Goal: Complete application form

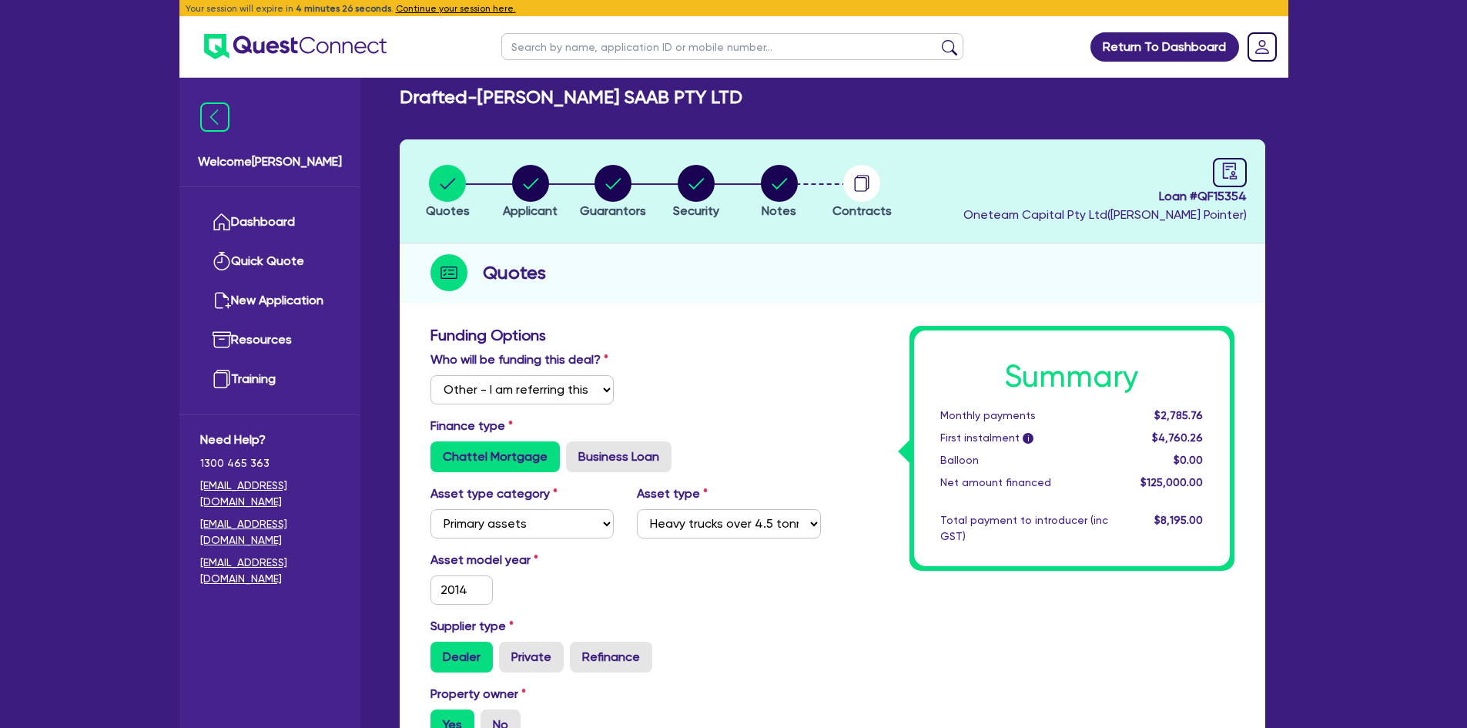
select select "Other"
select select "PRIMARY_ASSETS"
select select "HEAVY_TRUCKS"
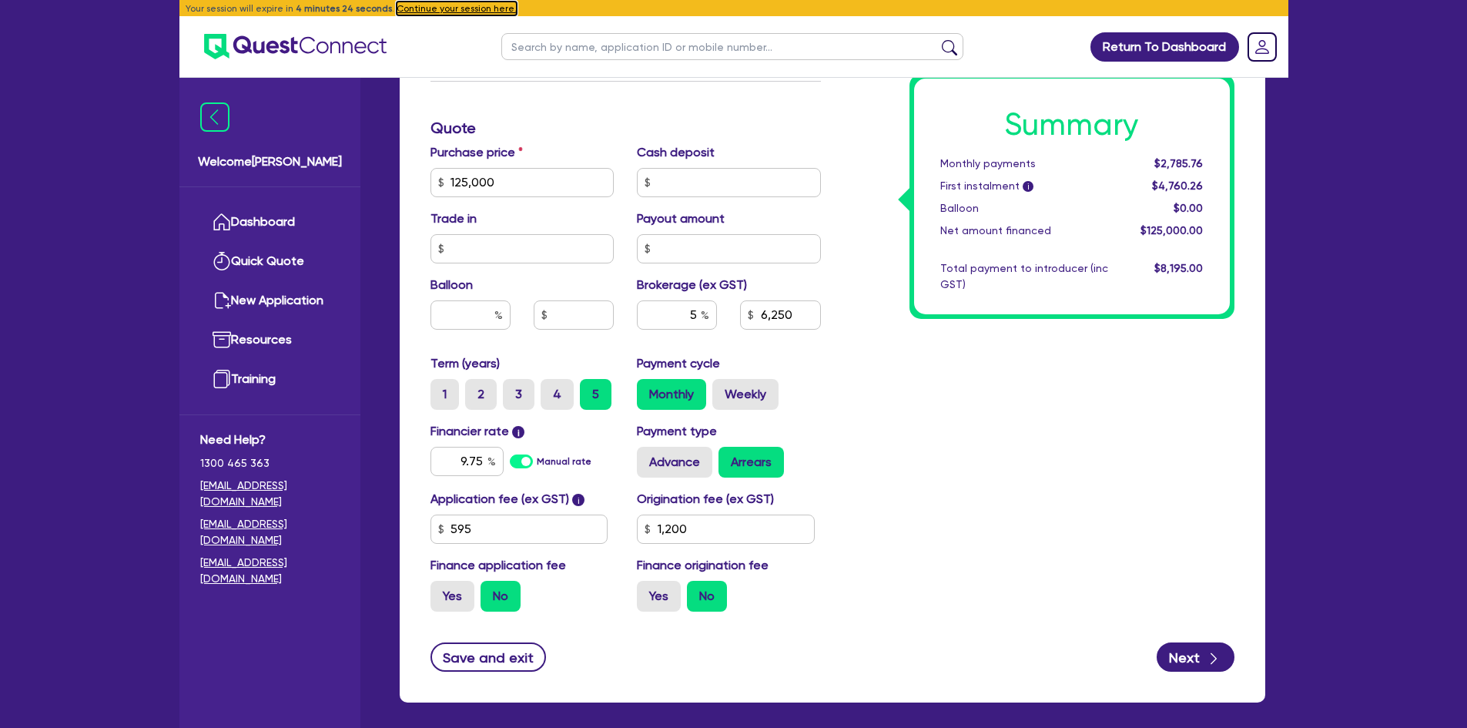
click at [472, 8] on button "Continue your session here." at bounding box center [457, 9] width 120 height 14
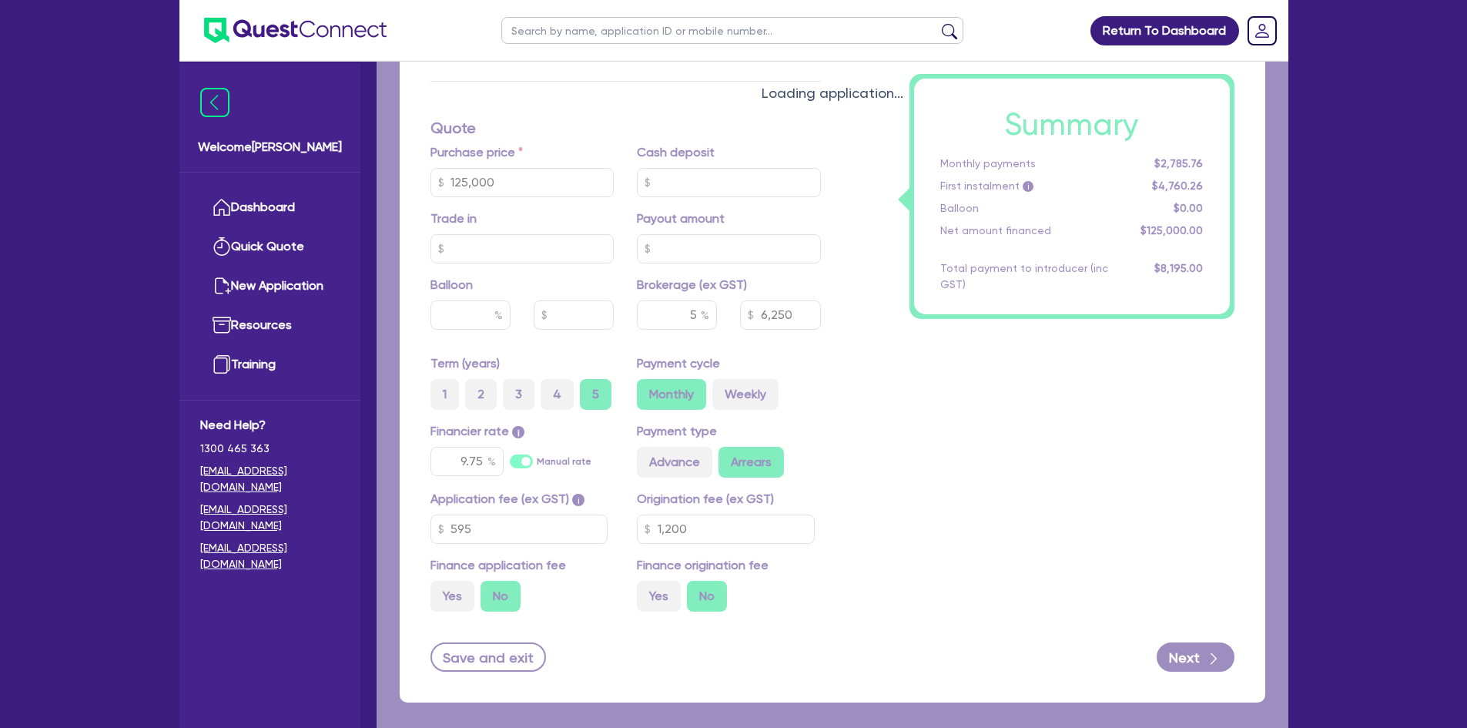
type input "125,000"
type input "6,250"
type input "1,200"
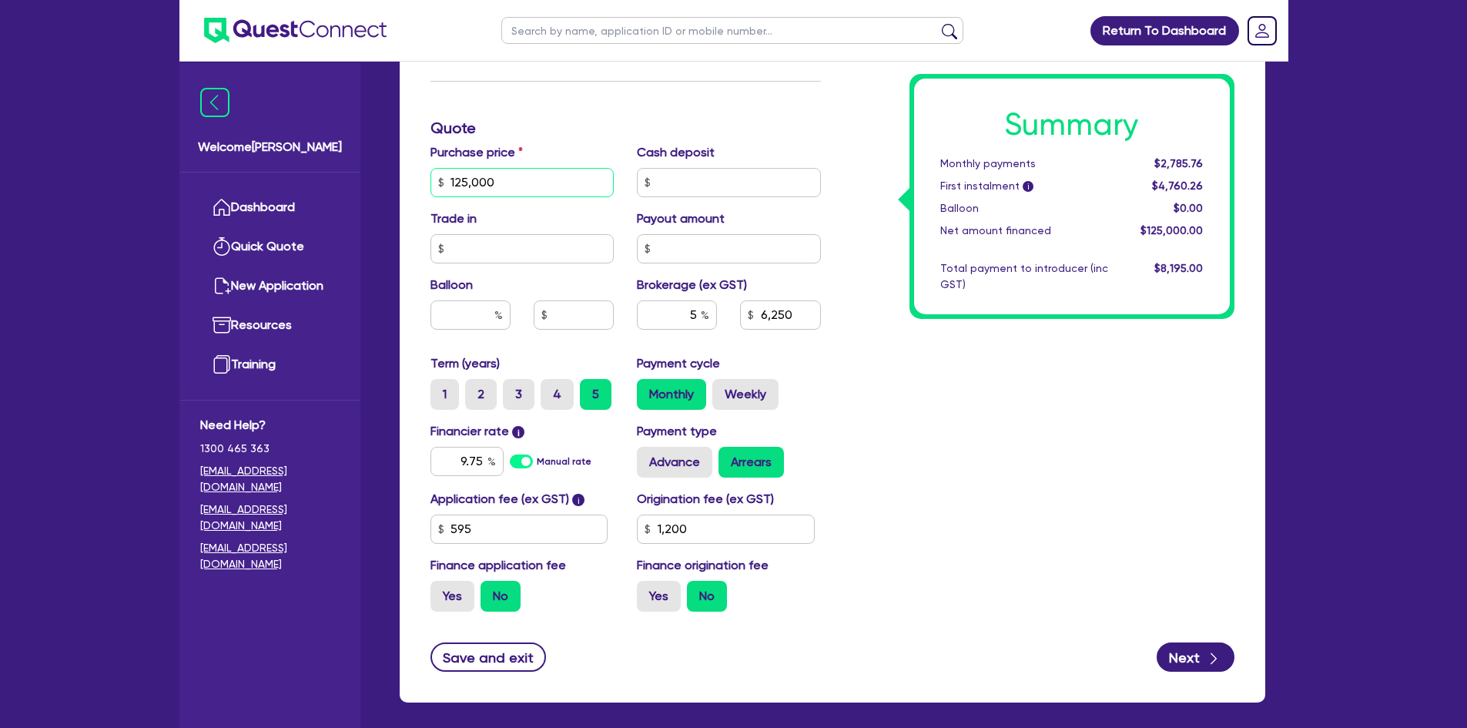
click at [508, 176] on input "125,000" at bounding box center [523, 182] width 184 height 29
type input "1"
type input "6,250"
type input "1,200"
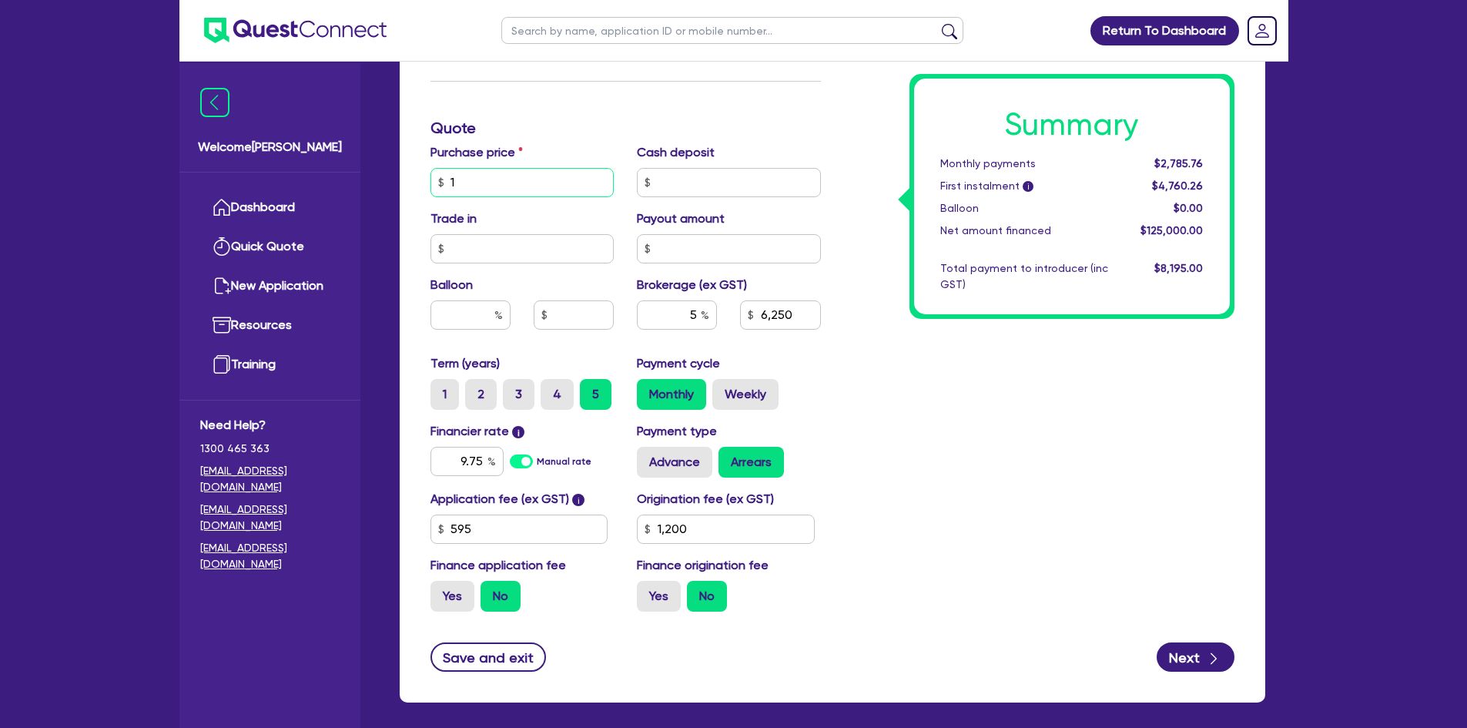
type input "14"
type input "6,250"
type input "1,200"
type input "140"
type input "6,250"
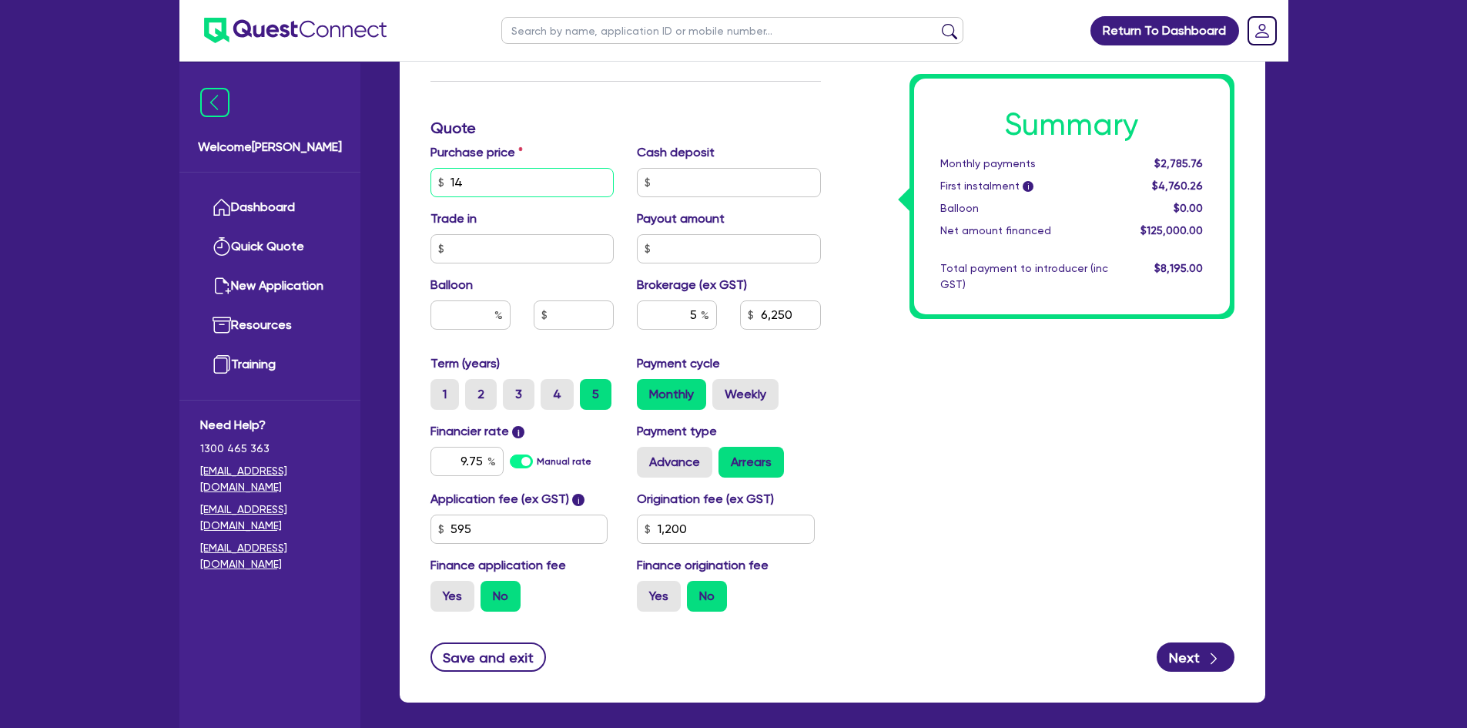
type input "1,200"
type input "1,400"
type input "6,250"
type input "1,200"
type input "14,000"
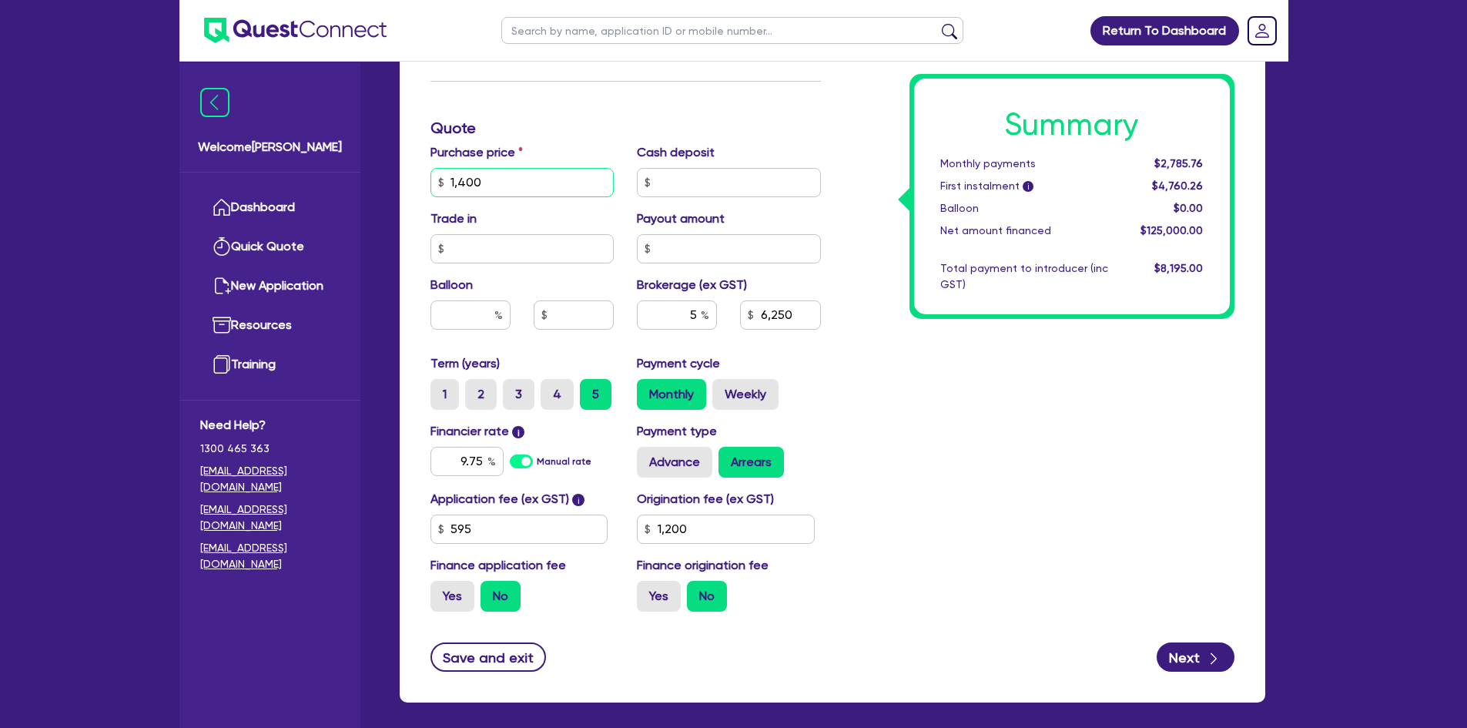
type input "6,250"
type input "1,200"
type input "140,000"
type input "6,250"
type input "1,200"
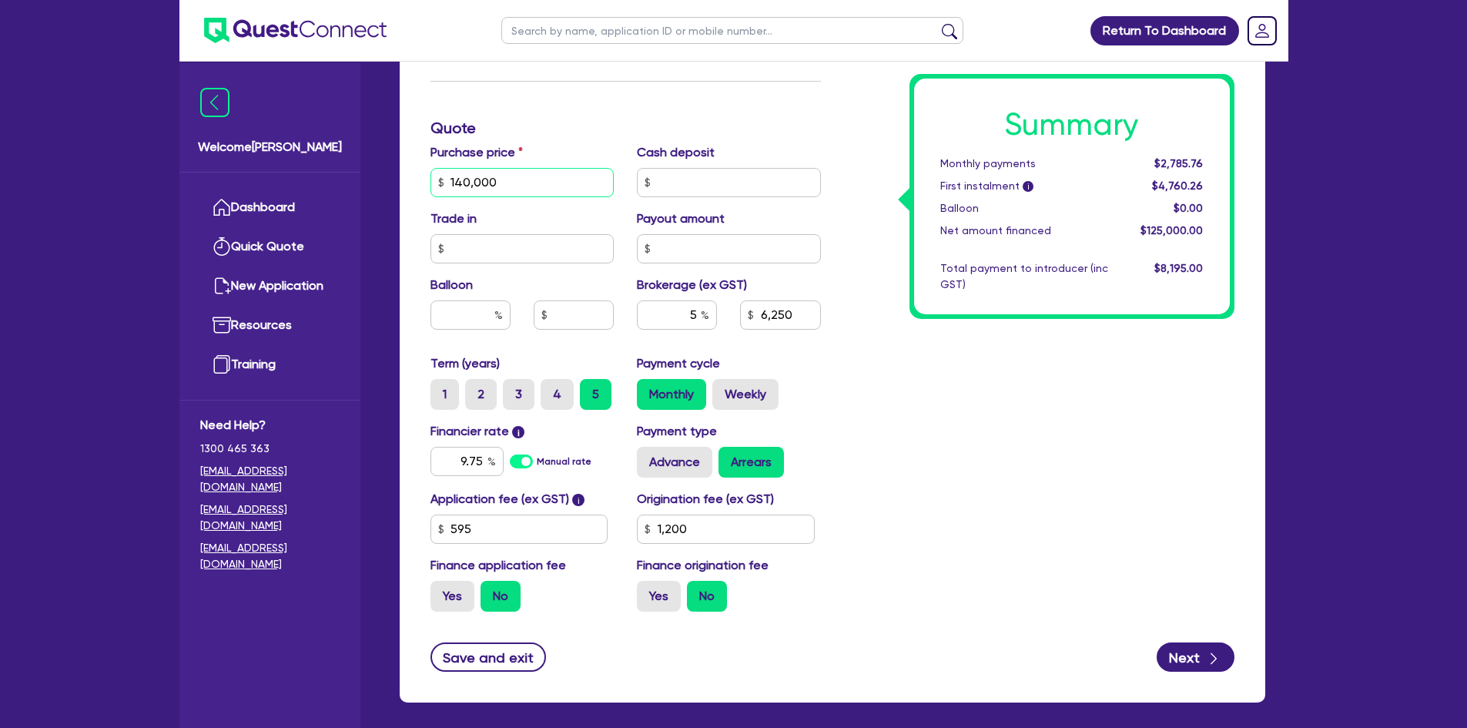
type input "1,400,000"
type input "6,250"
type input "1,200"
type input "140,000"
type input "6,250"
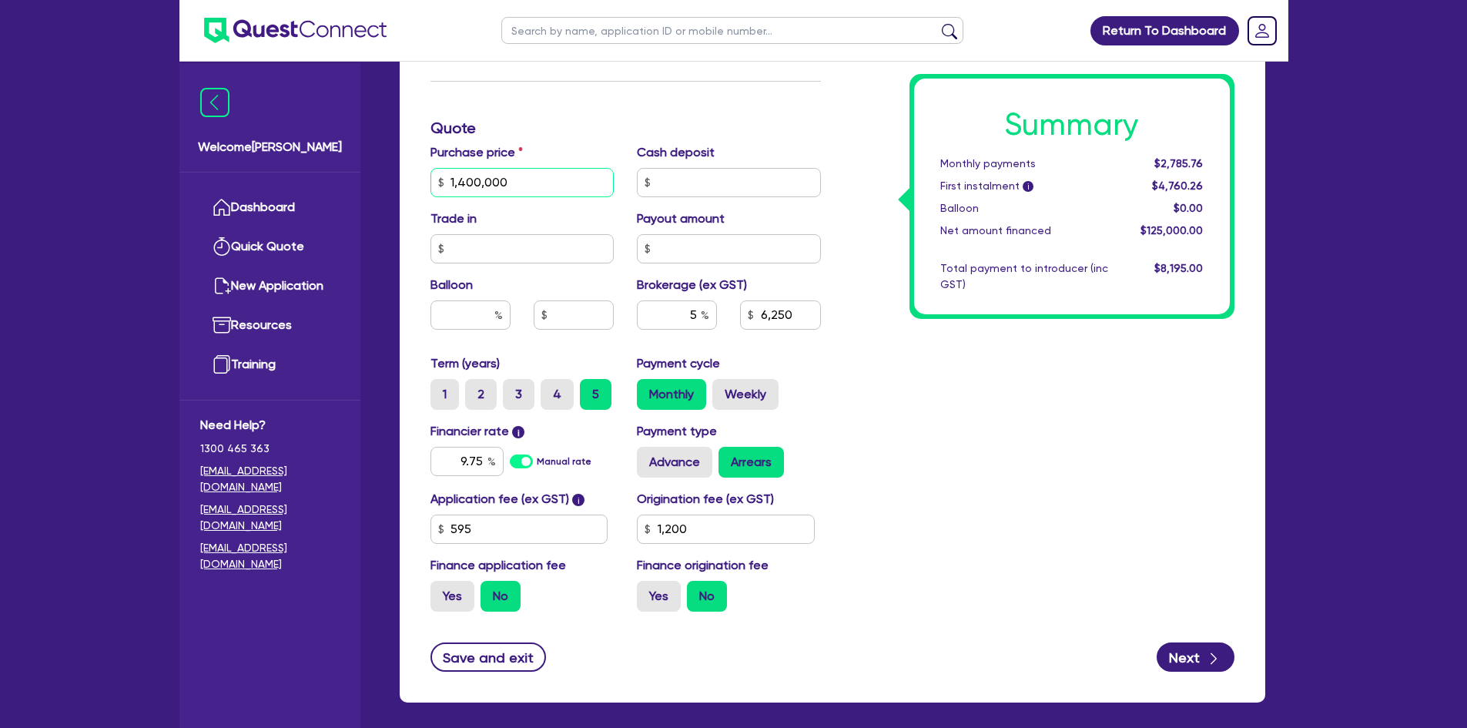
type input "1,200"
type input "140,000"
type input "6,250"
type input "1,200"
click at [472, 460] on input "9.75" at bounding box center [467, 461] width 73 height 29
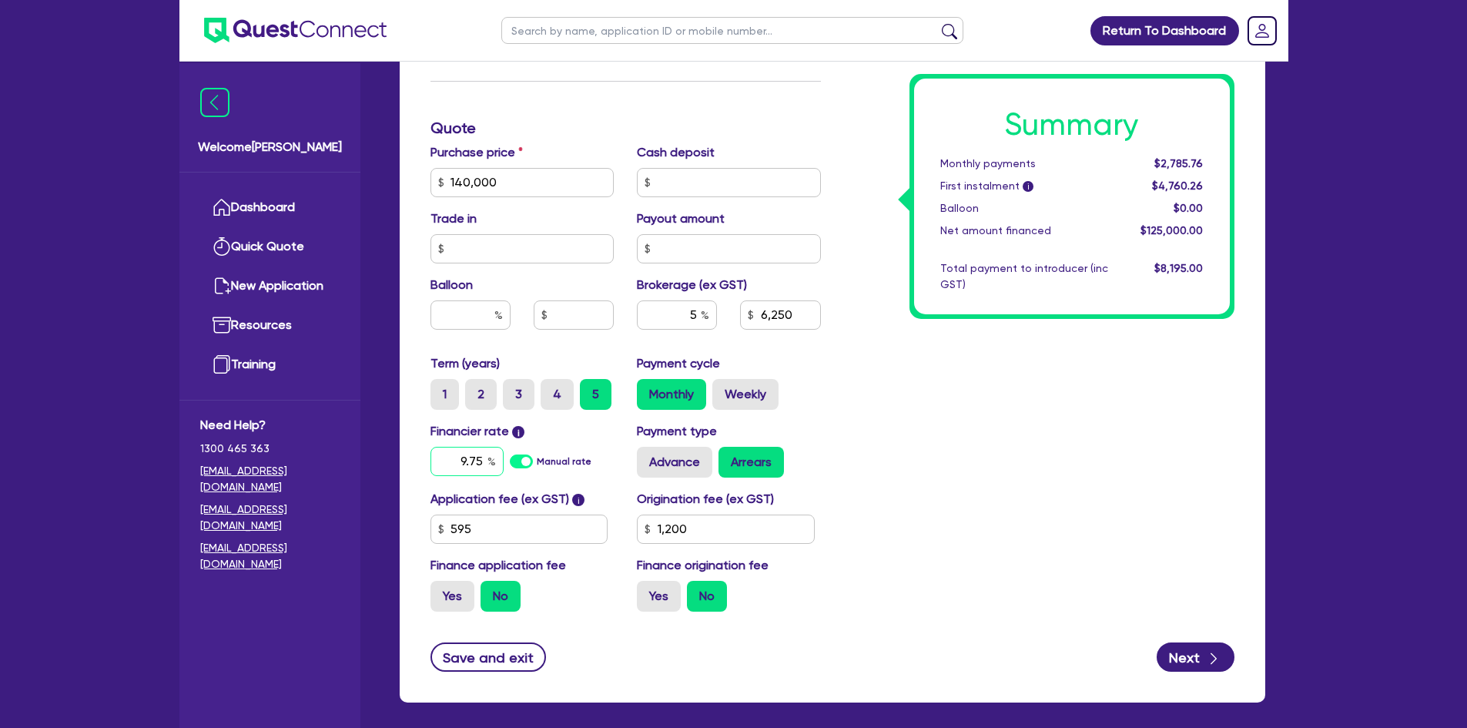
type input "7,000"
type input "1,200"
click at [472, 460] on input "9.75" at bounding box center [467, 461] width 73 height 29
type input "7,000"
type input "8"
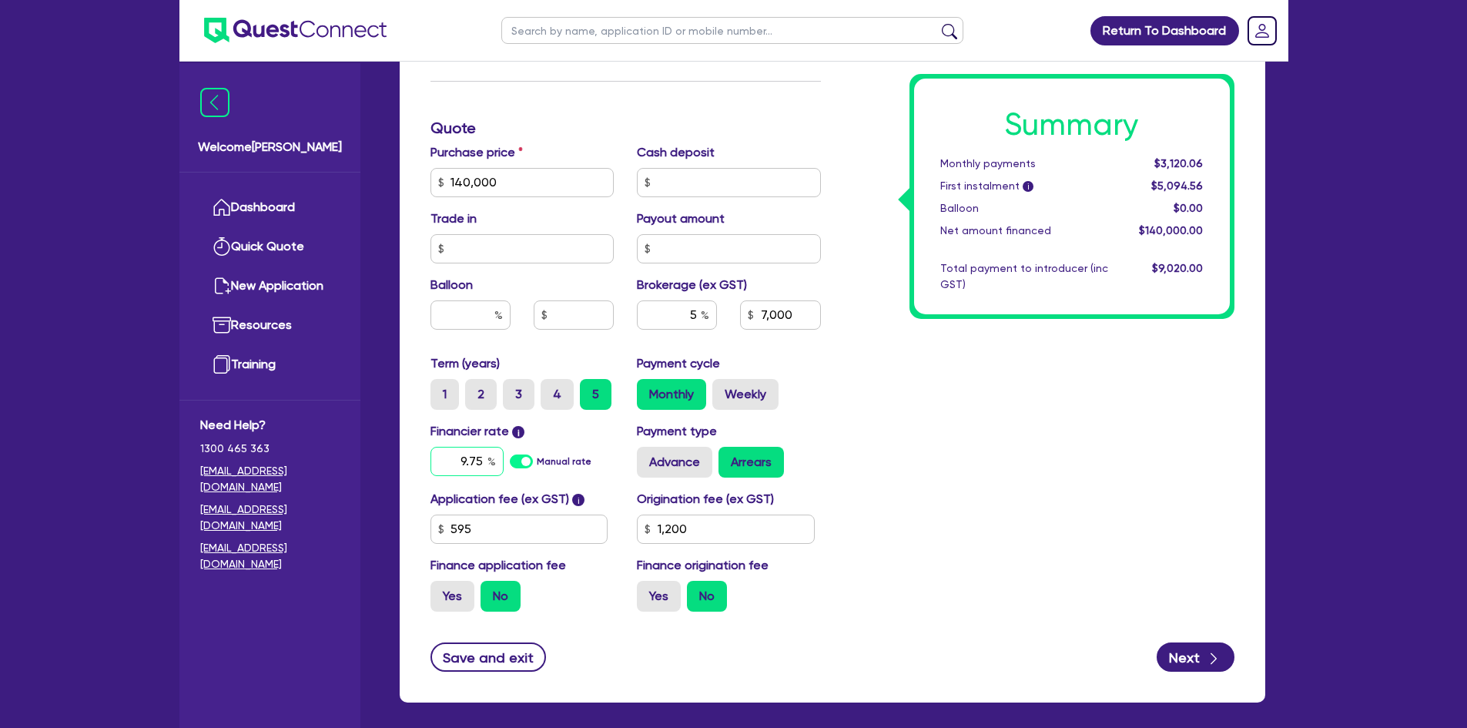
type input "1,200"
type input "7,000"
type input "8."
type input "1,200"
type input "7,000"
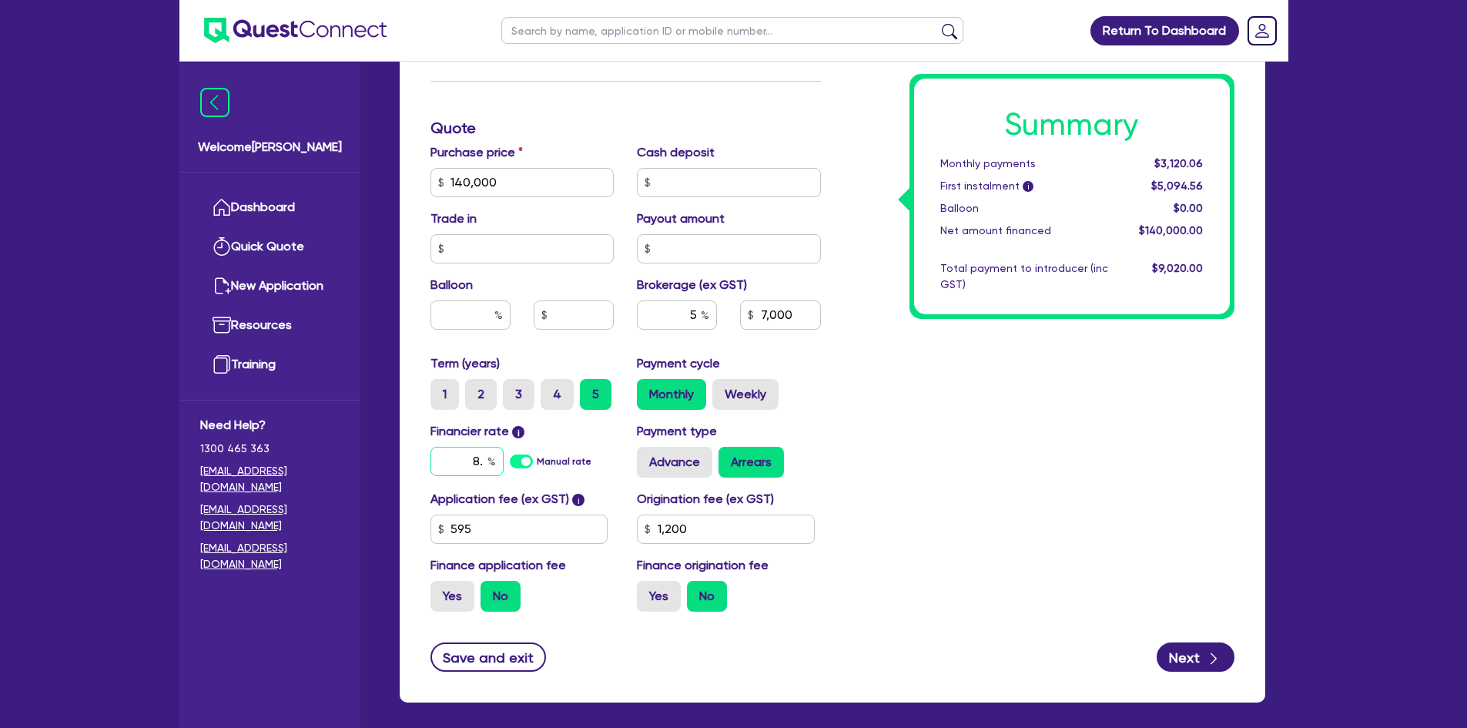
type input "8.7"
type input "1,200"
type input "7,000"
type input "8.79"
type input "1,200"
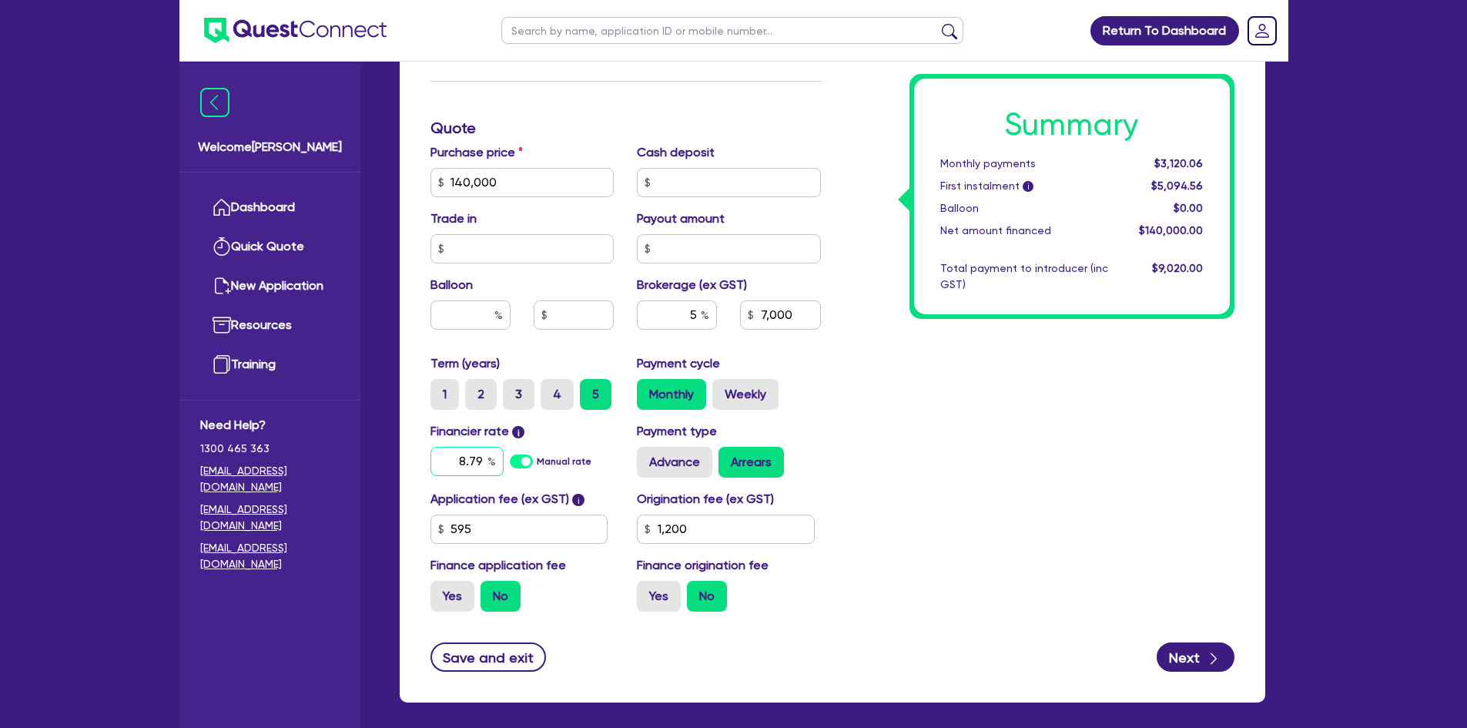
type input "8.79"
type input "7,000"
type input "1,200"
click at [857, 489] on div "Summary Monthly payments $3,120.06 First instalment i $5,094.56 Balloon $0.00 N…" at bounding box center [1040, 128] width 414 height 991
type input "7,000"
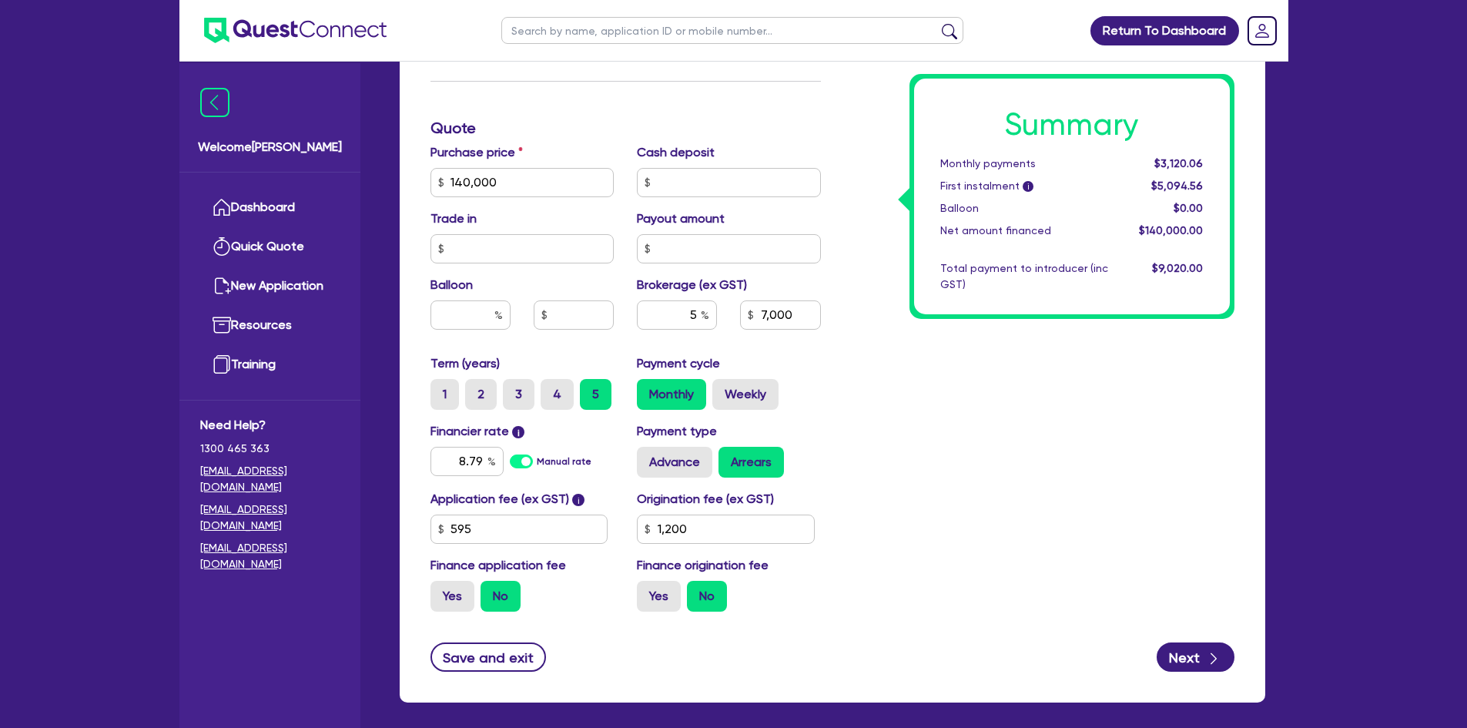
type input "1,200"
click at [722, 528] on input "1,200" at bounding box center [726, 528] width 178 height 29
type input "7,000"
type input "9"
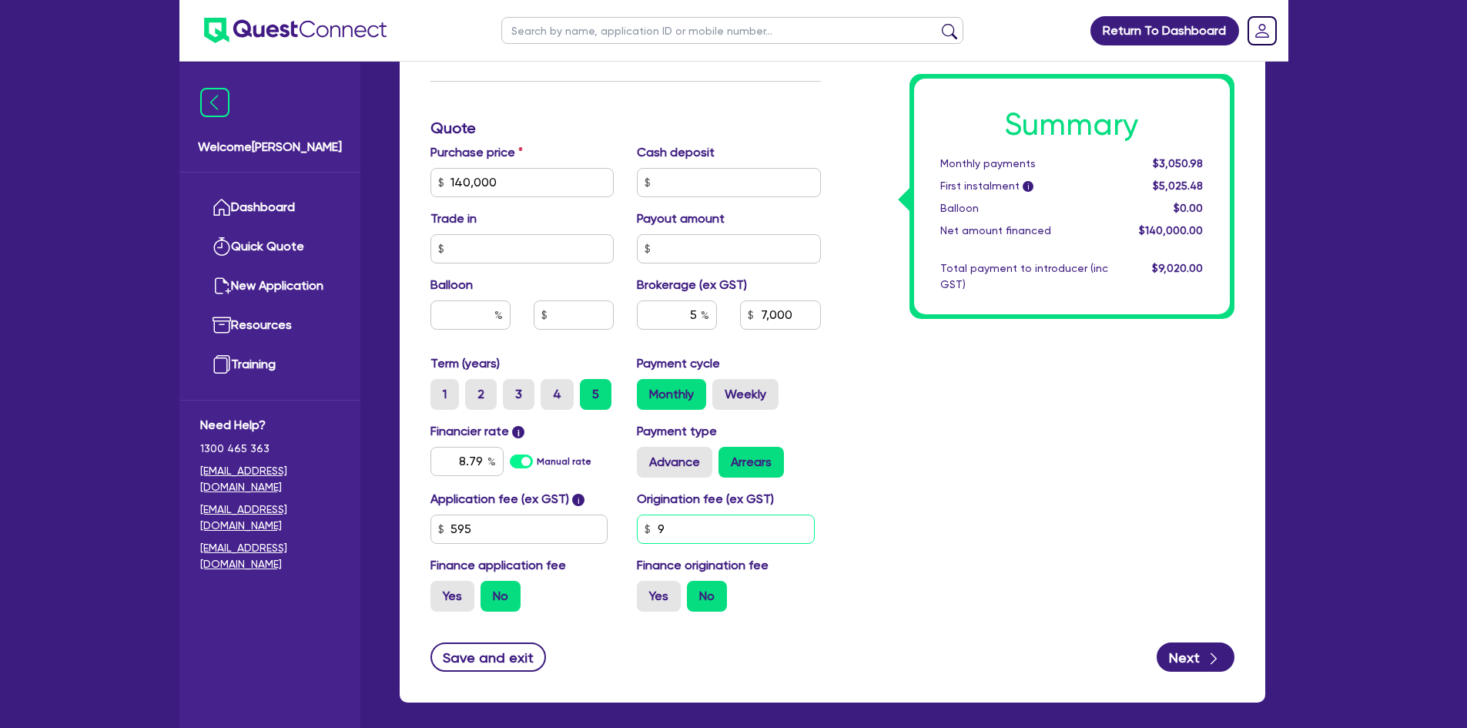
type input "7,000"
type input "90"
type input "7,000"
type input "900"
click at [937, 528] on div "Summary Monthly payments $3,050.98 First instalment i $5,025.48 Balloon $0.00 N…" at bounding box center [1040, 128] width 414 height 991
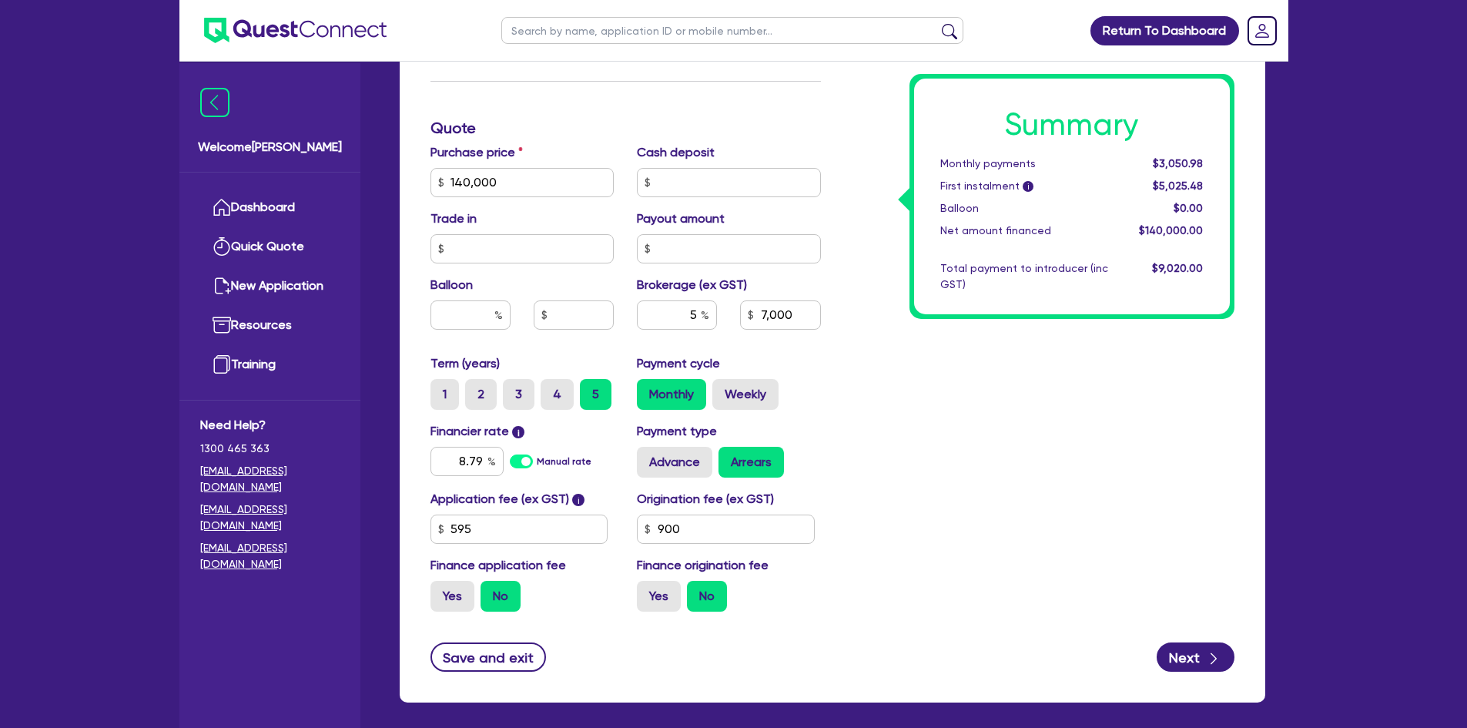
type input "7,000"
click at [554, 392] on label "4" at bounding box center [557, 394] width 33 height 31
click at [551, 389] on input "4" at bounding box center [546, 384] width 10 height 10
radio input "true"
type input "7,000"
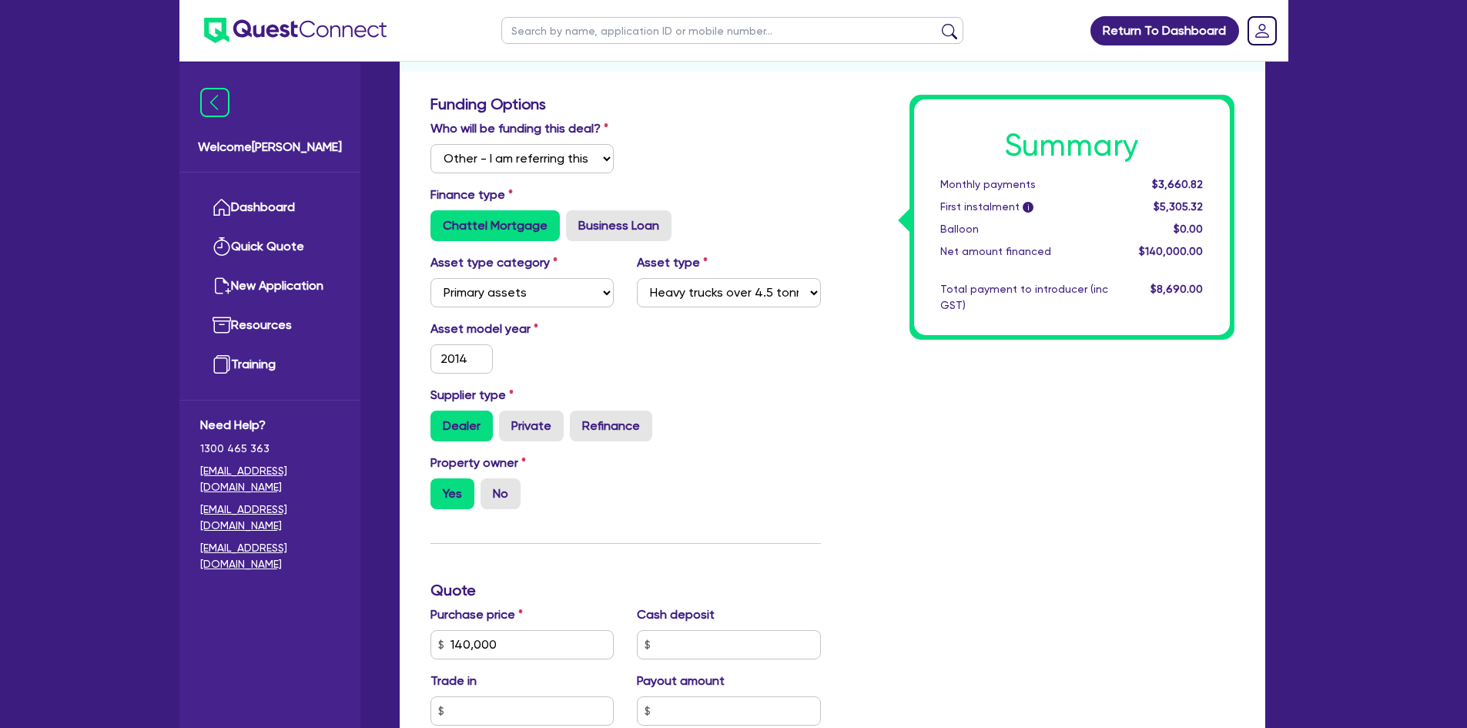
scroll to position [0, 0]
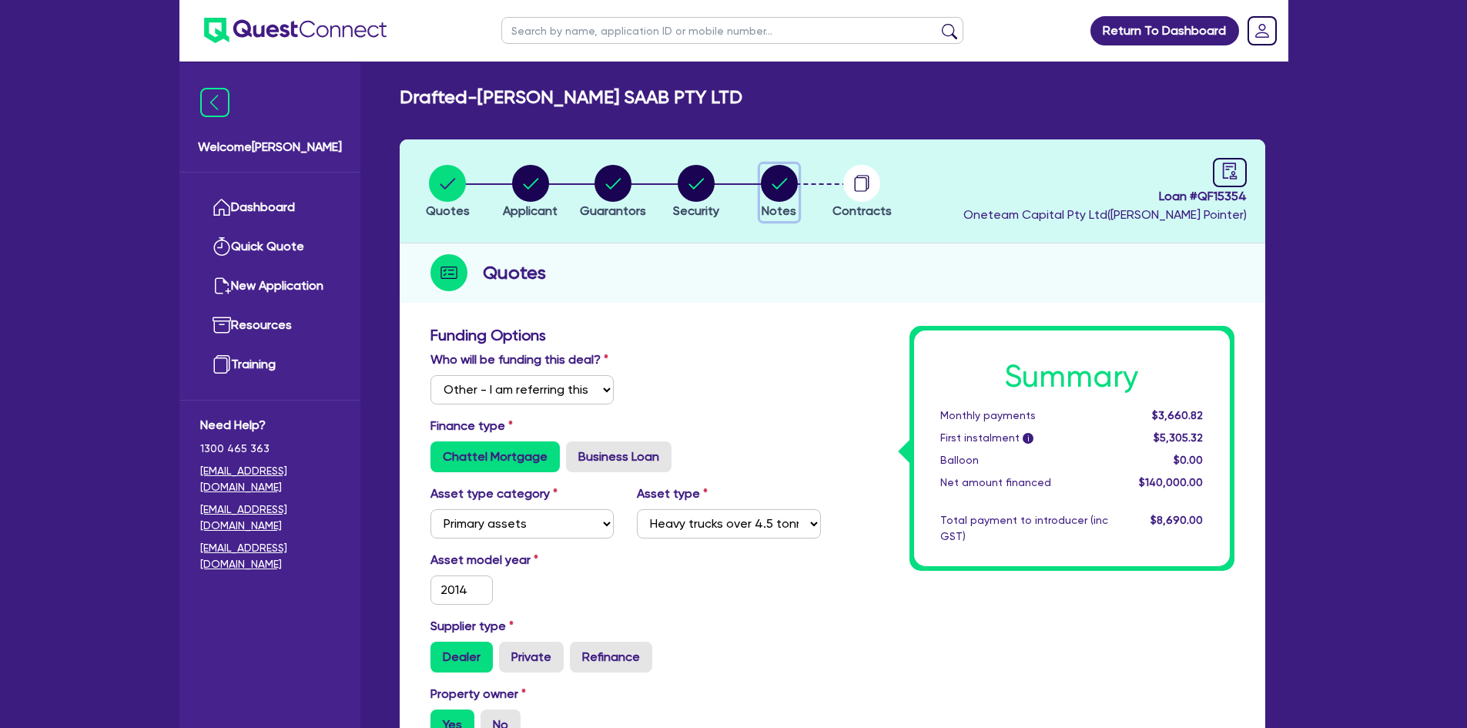
click at [771, 183] on circle "button" at bounding box center [779, 183] width 37 height 37
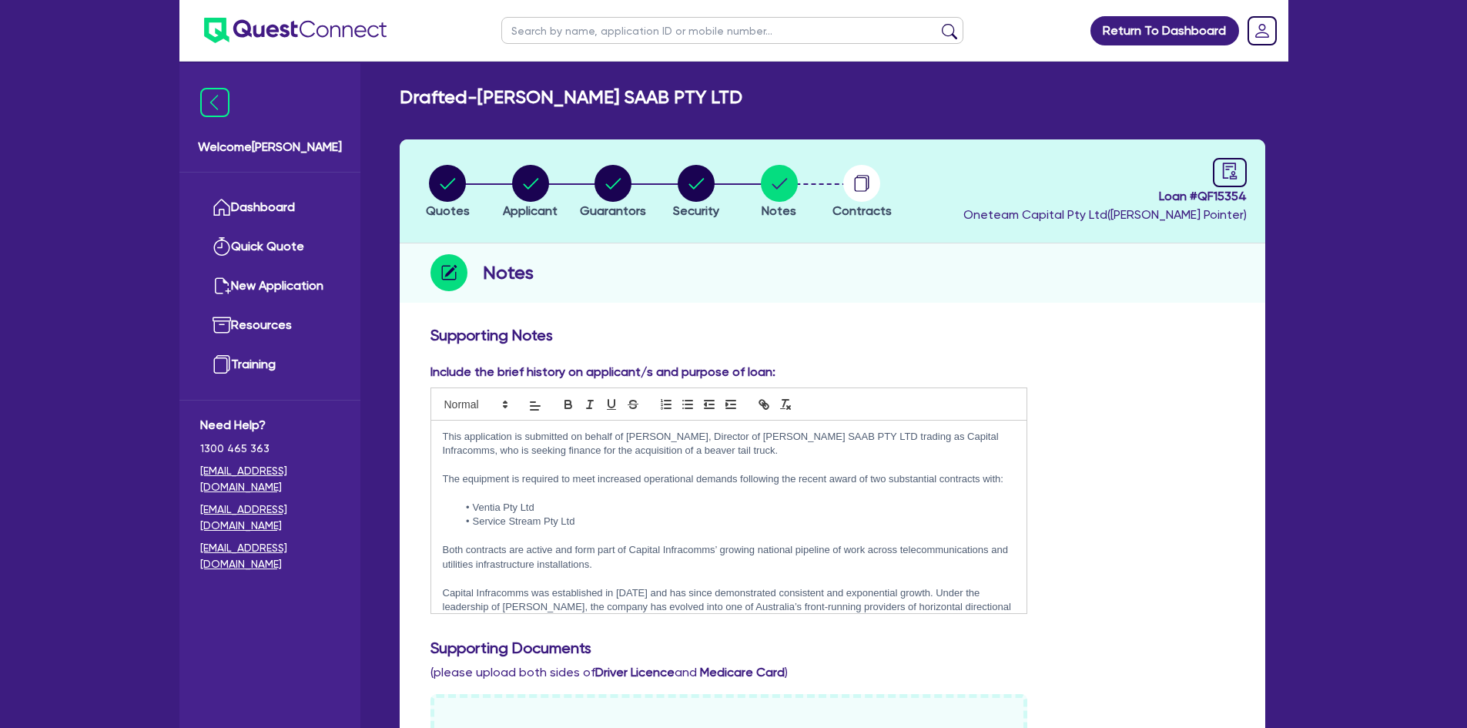
click at [441, 434] on div "This application is submitted on behalf of Bodh Singh, Director of SANDHU SAAB …" at bounding box center [729, 516] width 596 height 193
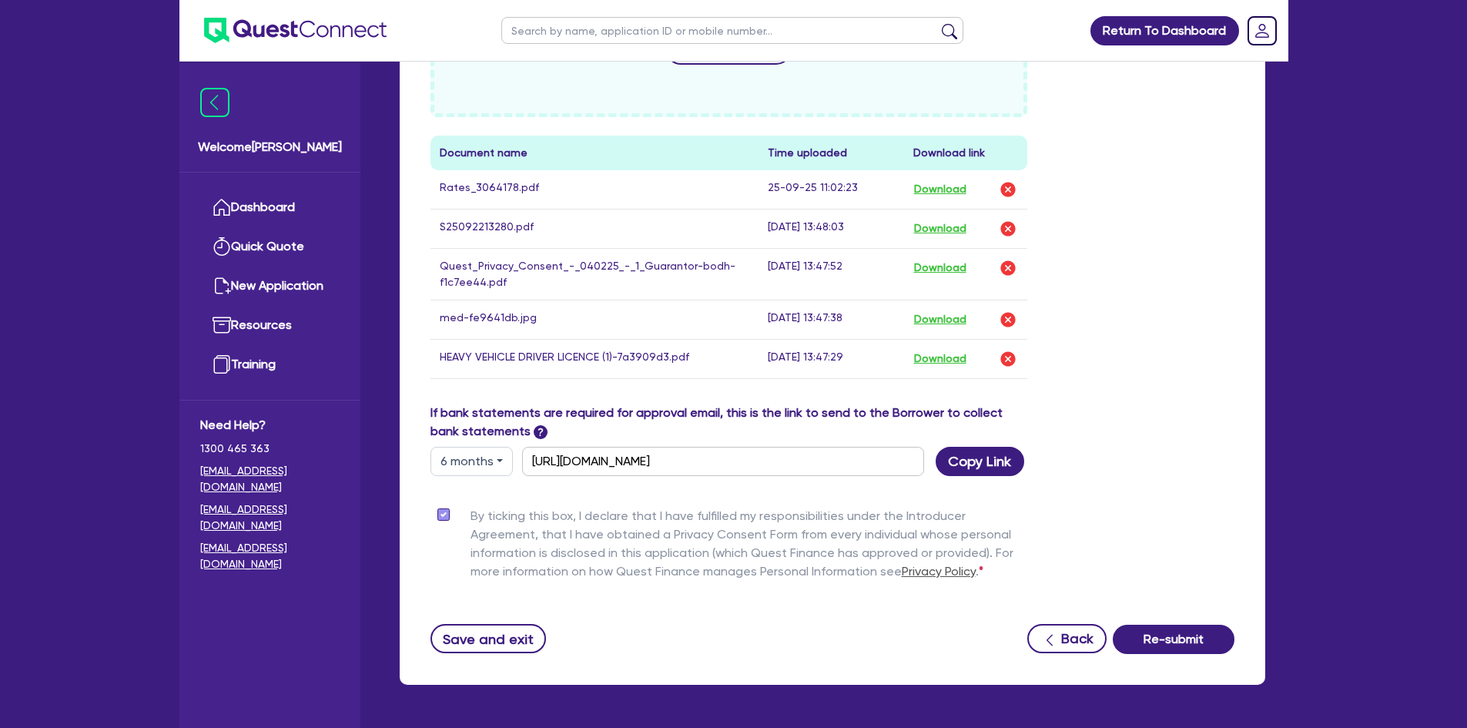
scroll to position [770, 0]
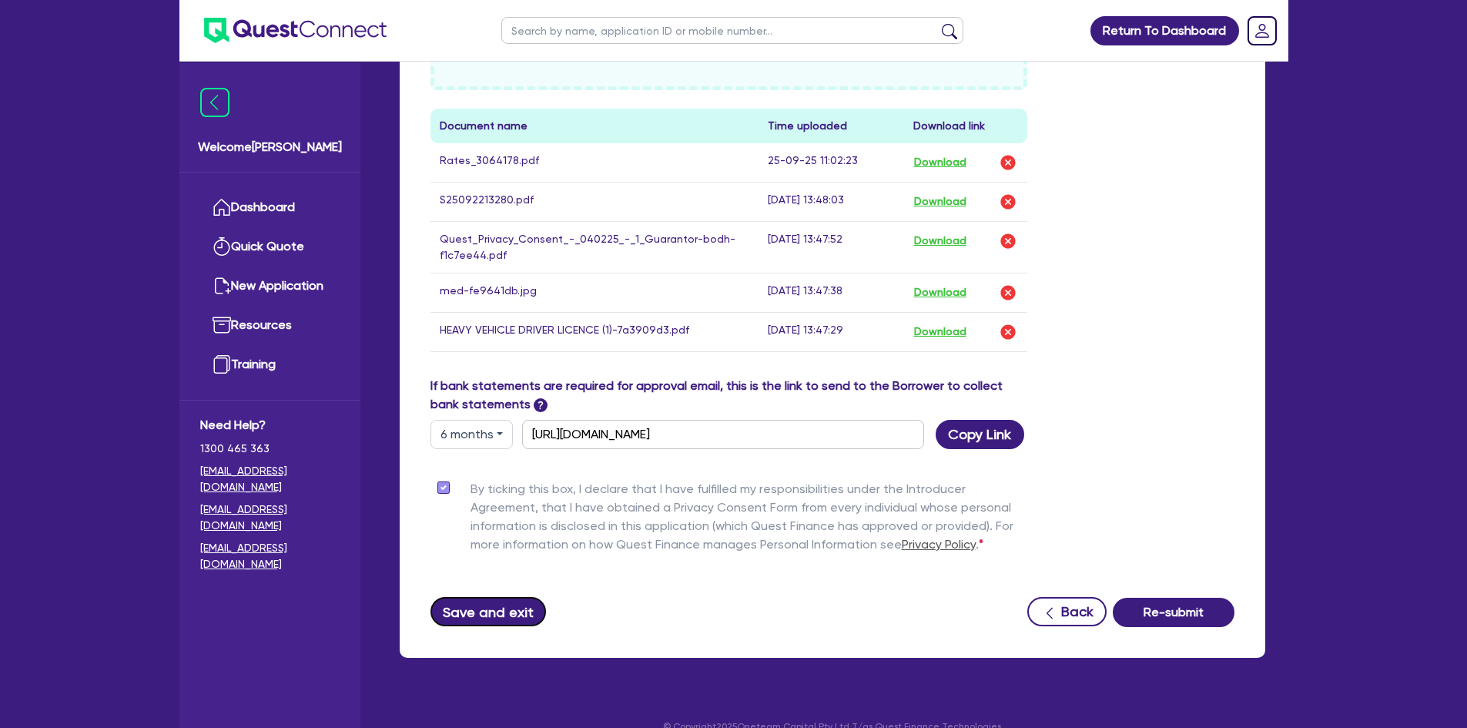
click at [473, 608] on button "Save and exit" at bounding box center [489, 611] width 116 height 29
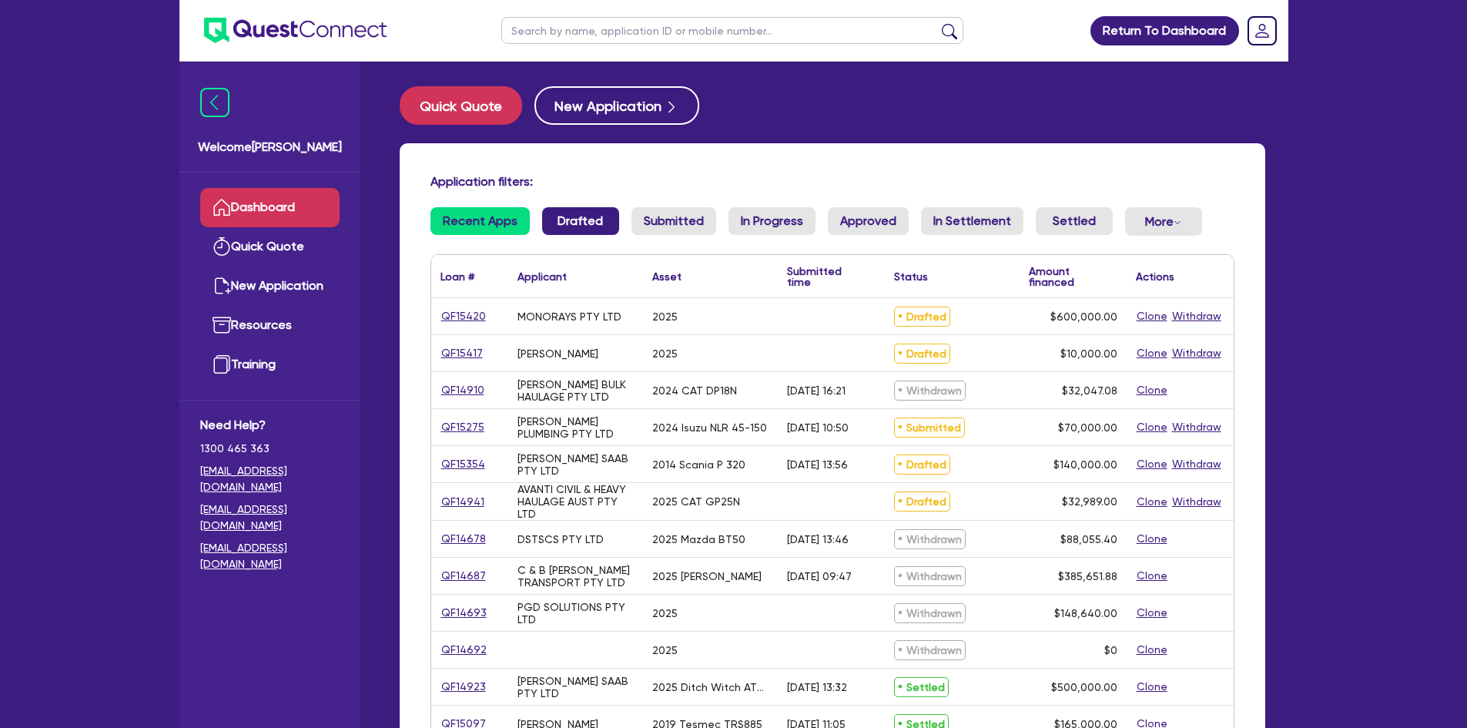
click at [569, 226] on link "Drafted" at bounding box center [580, 221] width 77 height 28
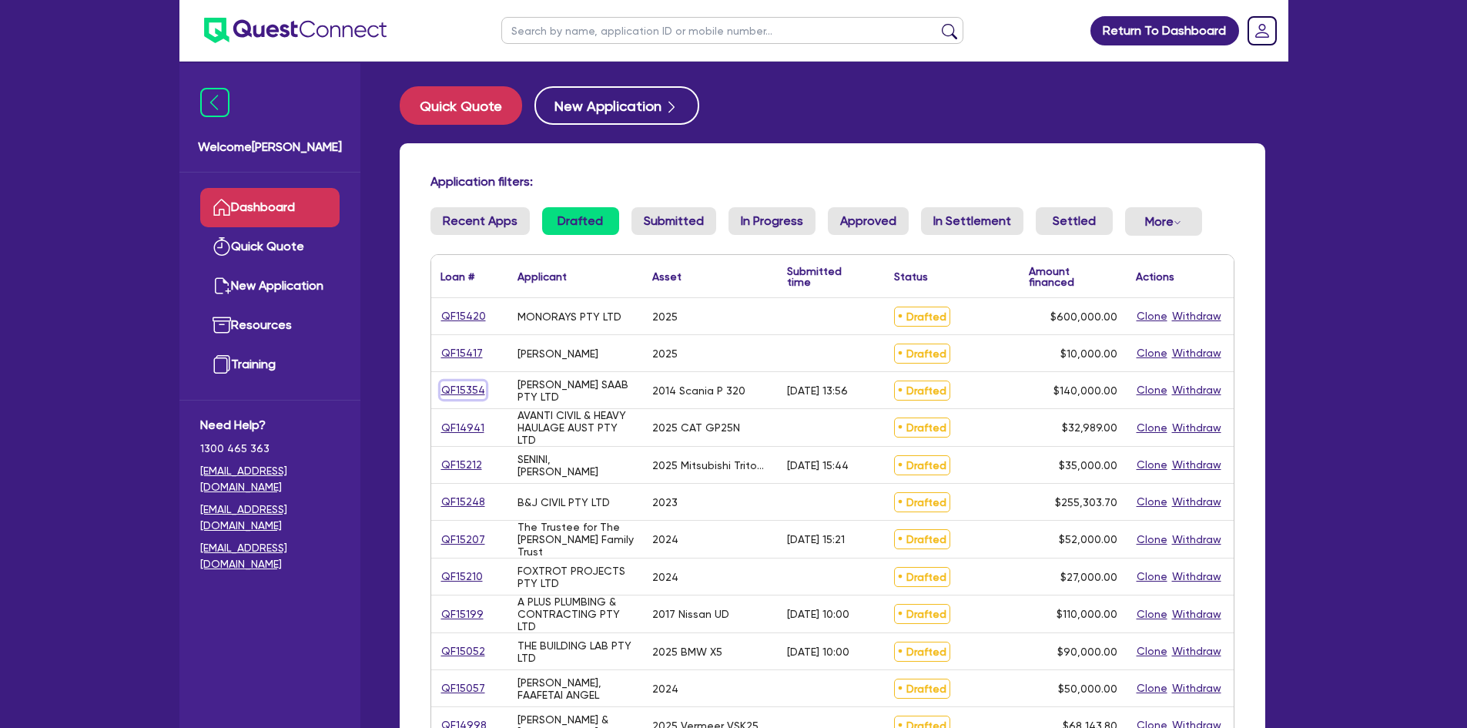
click at [463, 389] on link "QF15354" at bounding box center [463, 390] width 45 height 18
select select "Other"
select select "PRIMARY_ASSETS"
select select "HEAVY_TRUCKS"
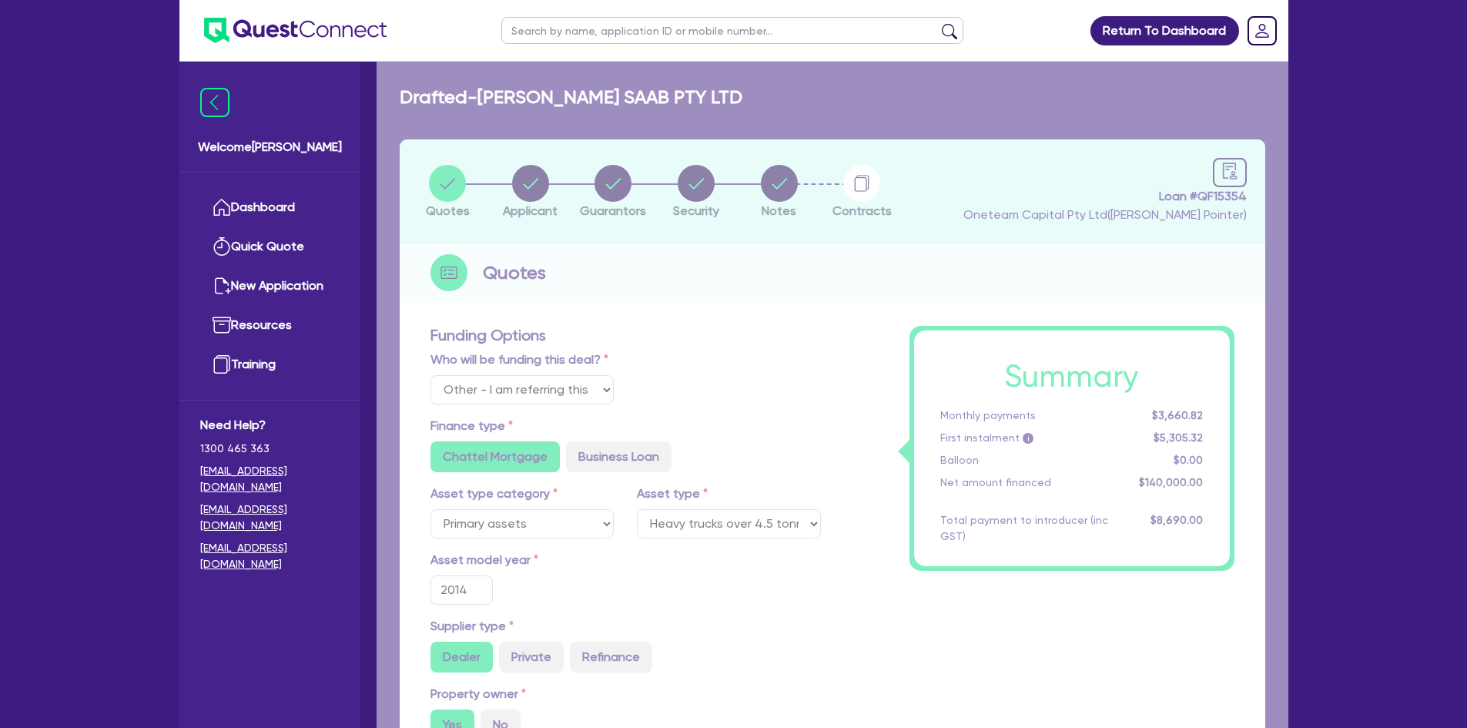
type input "140,000"
type input "7,000"
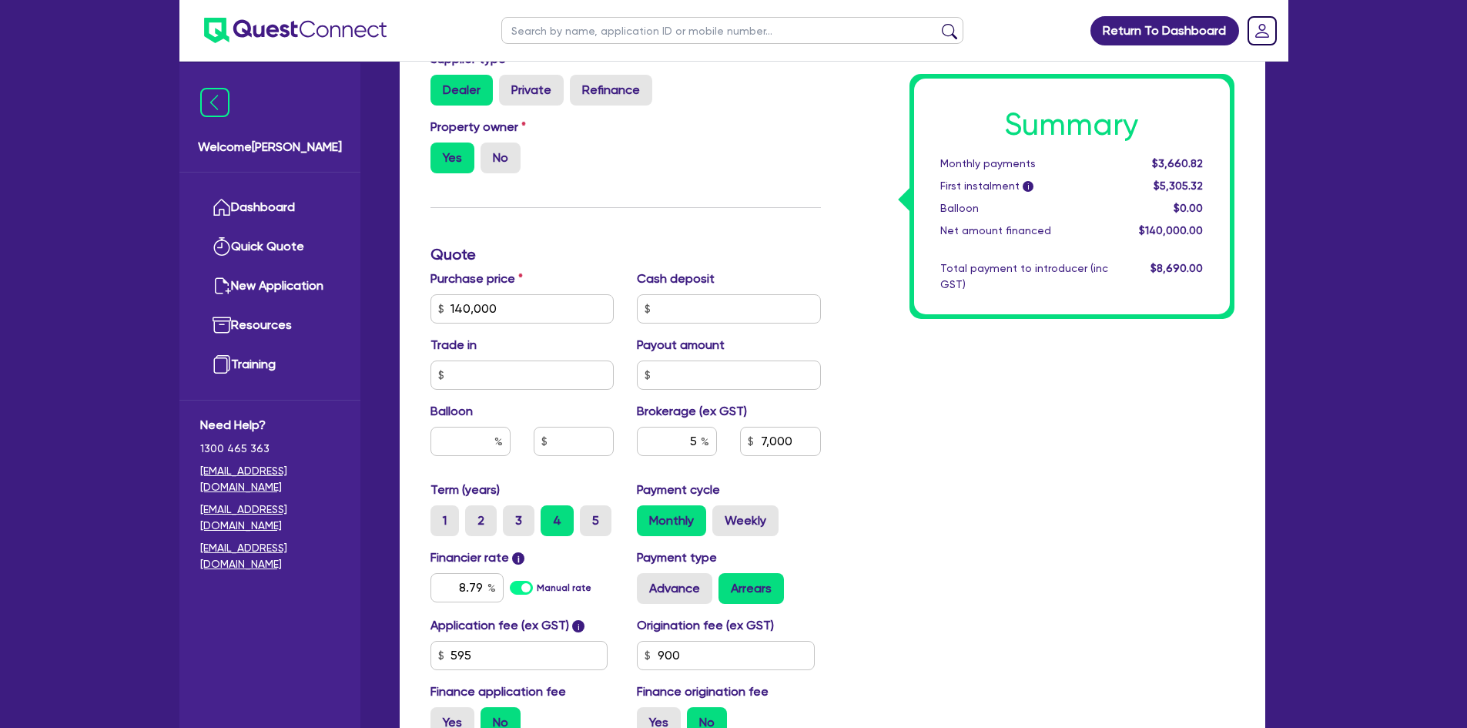
scroll to position [762, 0]
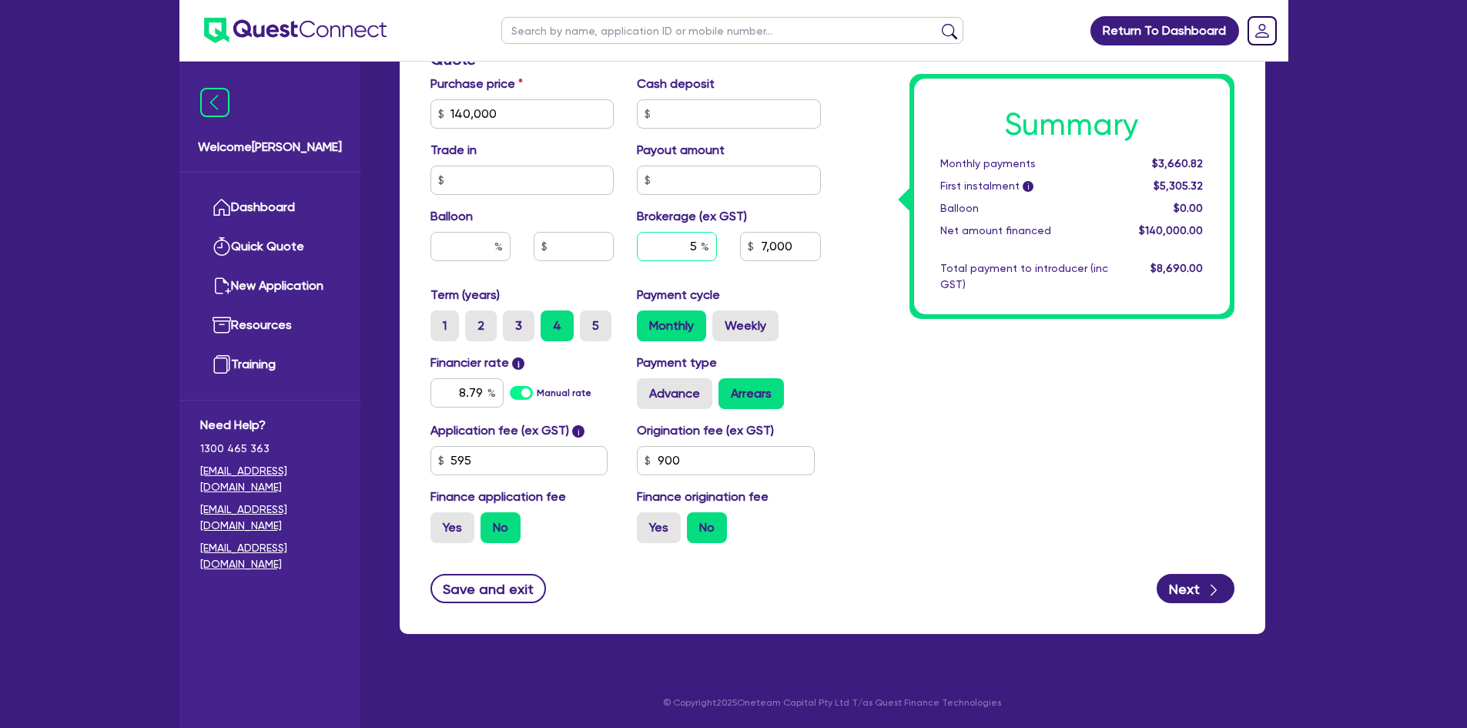
click at [698, 243] on input "5" at bounding box center [677, 246] width 80 height 29
click at [699, 243] on input "5" at bounding box center [677, 246] width 80 height 29
type input "140,000"
type input "6"
type input "7,000"
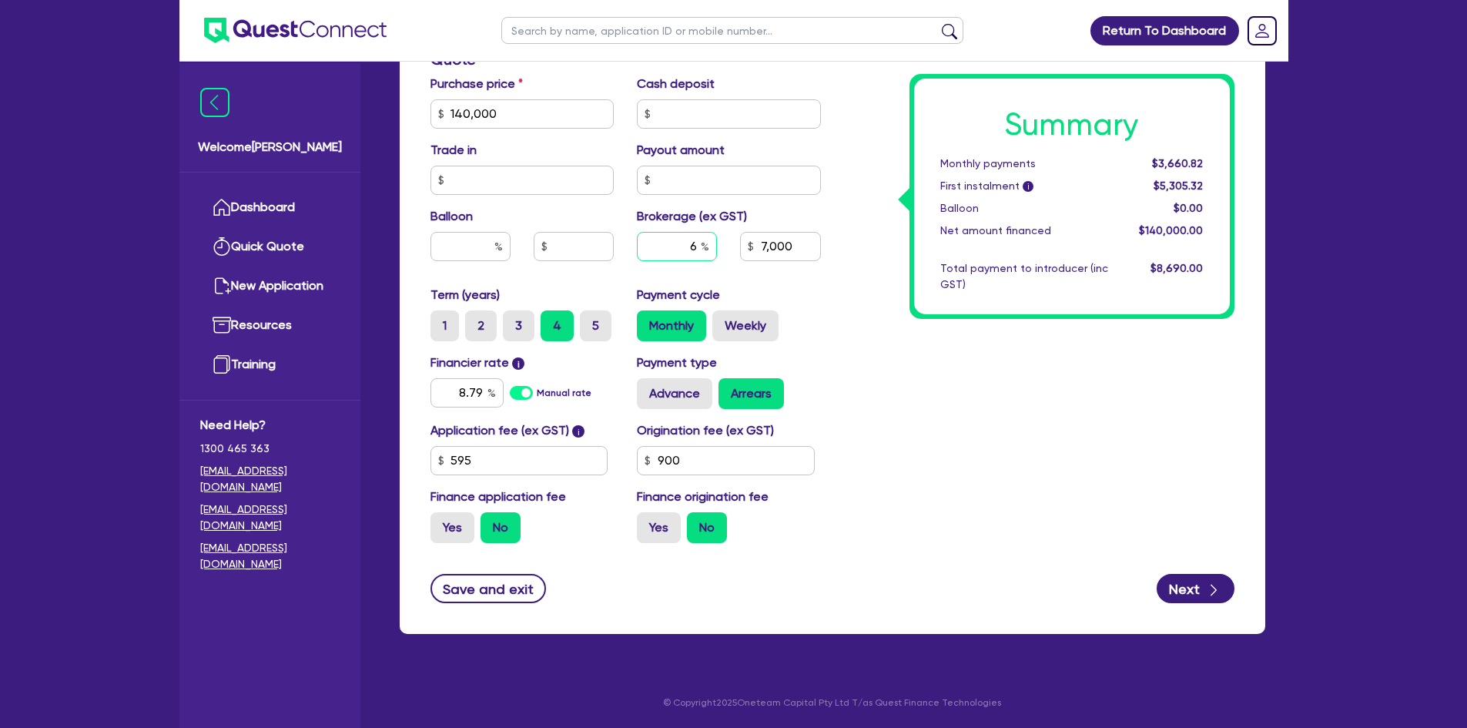
type input "6"
type input "140,000"
type input "7,000"
click at [911, 422] on div "Summary Monthly payments $3,660.82 First instalment i $5,305.32 Balloon $0.00 N…" at bounding box center [1040, 59] width 414 height 991
type input "140,000"
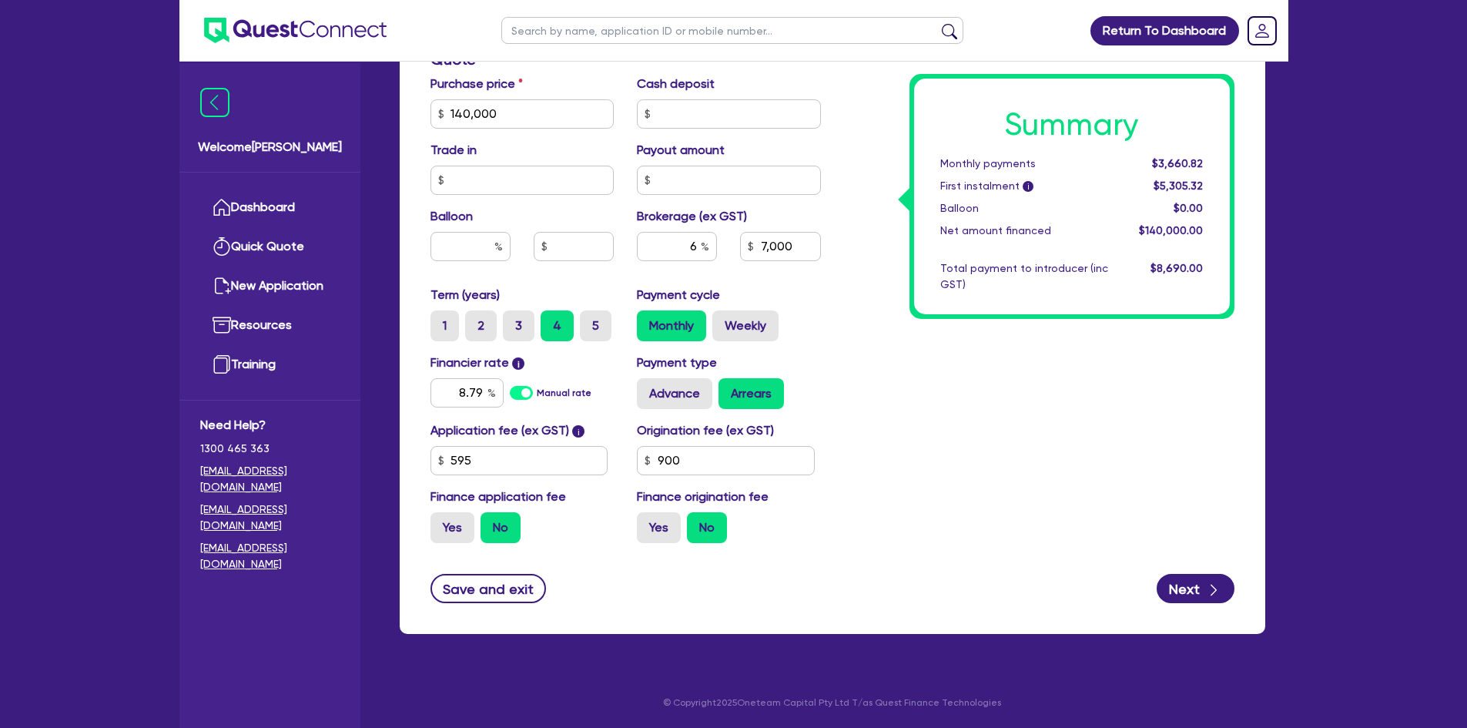
type input "8,400"
click at [479, 392] on input "8.79" at bounding box center [467, 392] width 73 height 29
click at [482, 392] on input "8.79" at bounding box center [467, 392] width 73 height 29
drag, startPoint x: 477, startPoint y: 390, endPoint x: 428, endPoint y: 397, distance: 49.8
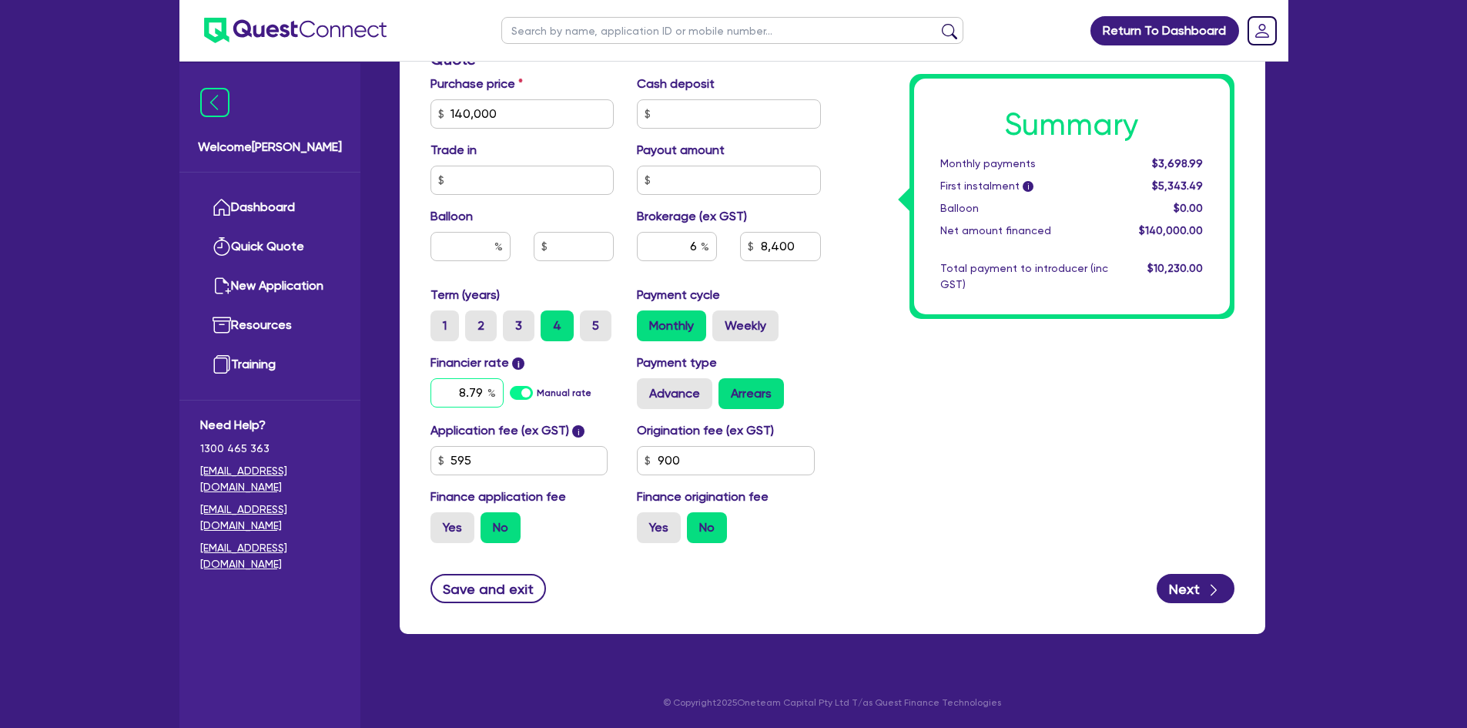
click at [428, 397] on div "Financier rate i 8.79 Manual rate" at bounding box center [522, 380] width 207 height 55
type input "140,000"
type input "8,400"
type input "99"
type input "140,000"
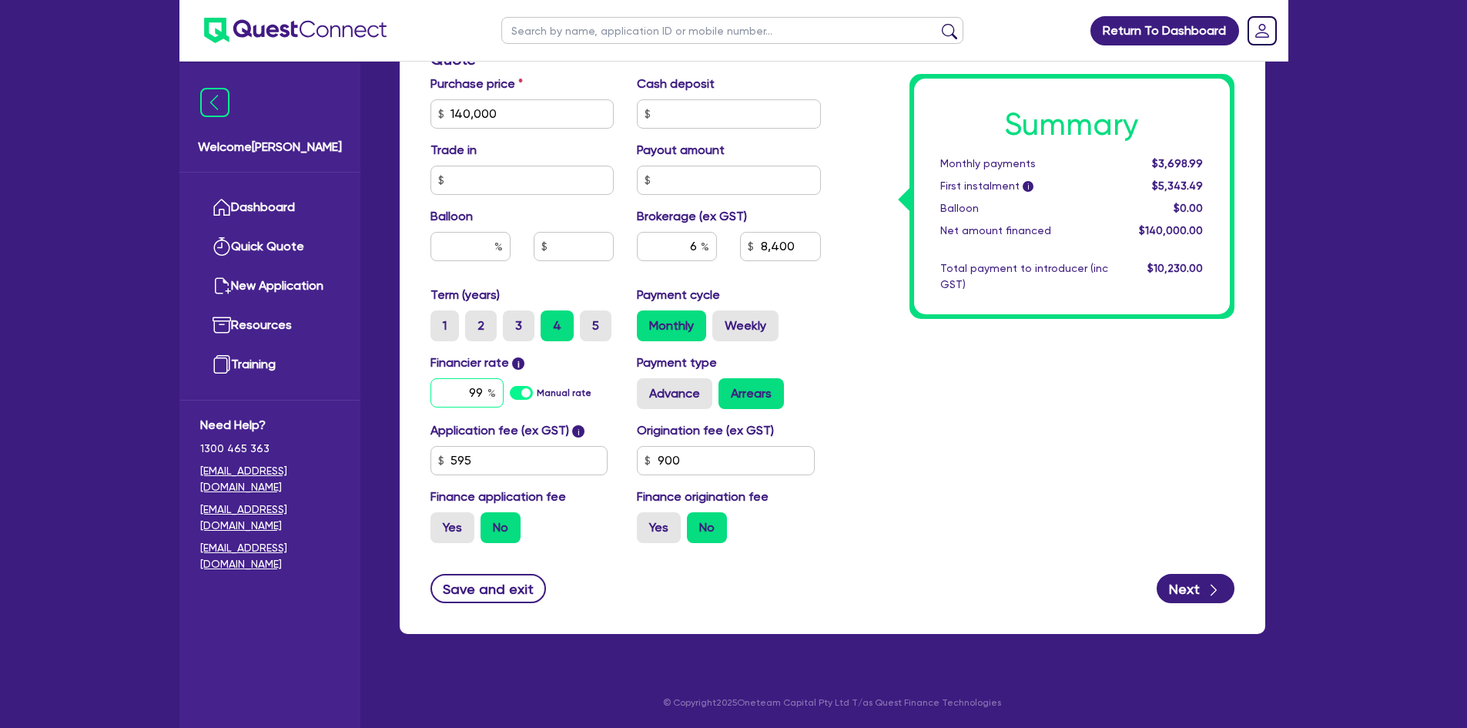
type input "8,400"
type input "9.9"
type input "140,000"
type input "8,400"
type input "9.29"
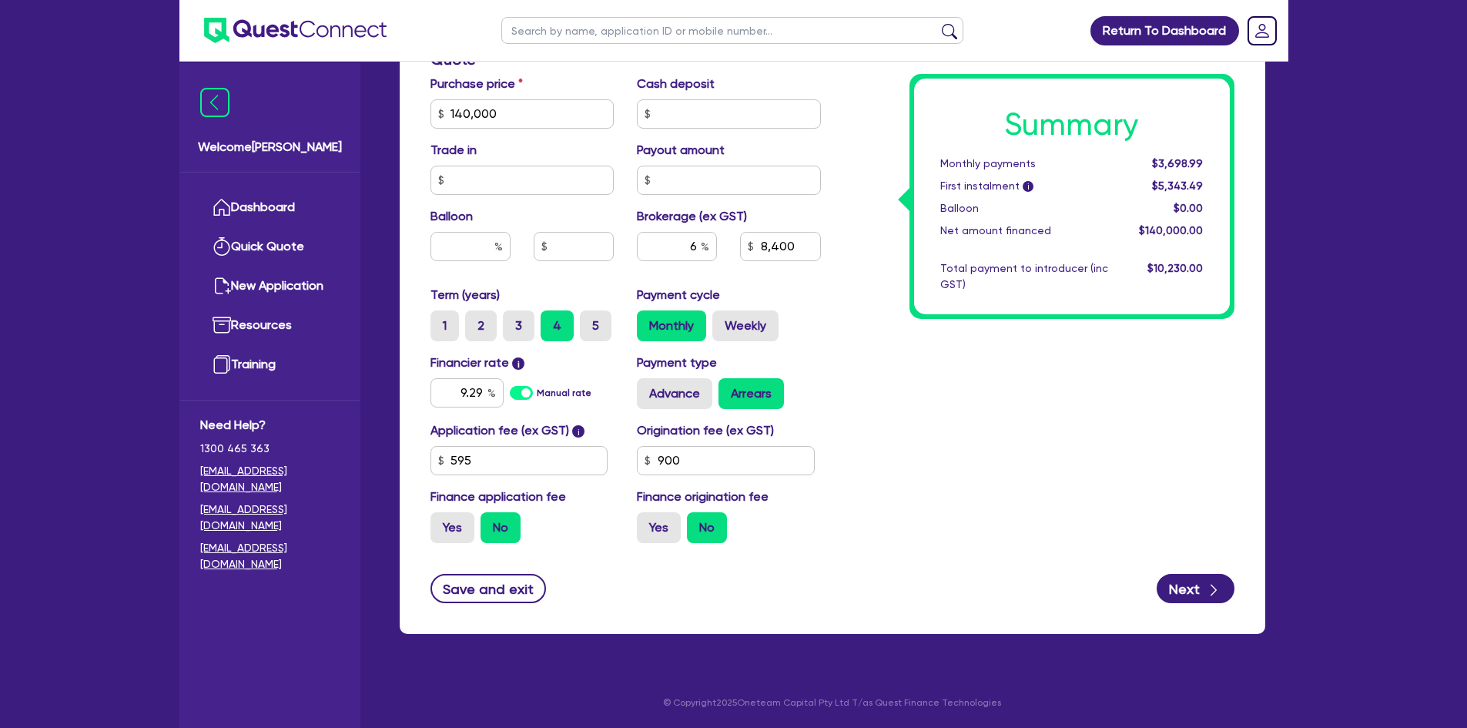
type input "140,000"
type input "8,400"
drag, startPoint x: 1054, startPoint y: 514, endPoint x: 1044, endPoint y: 518, distance: 10.7
click at [1050, 515] on div "Summary Monthly payments $3,698.99 First instalment i $5,343.49 Balloon $0.00 N…" at bounding box center [1040, 59] width 414 height 991
type input "140,000"
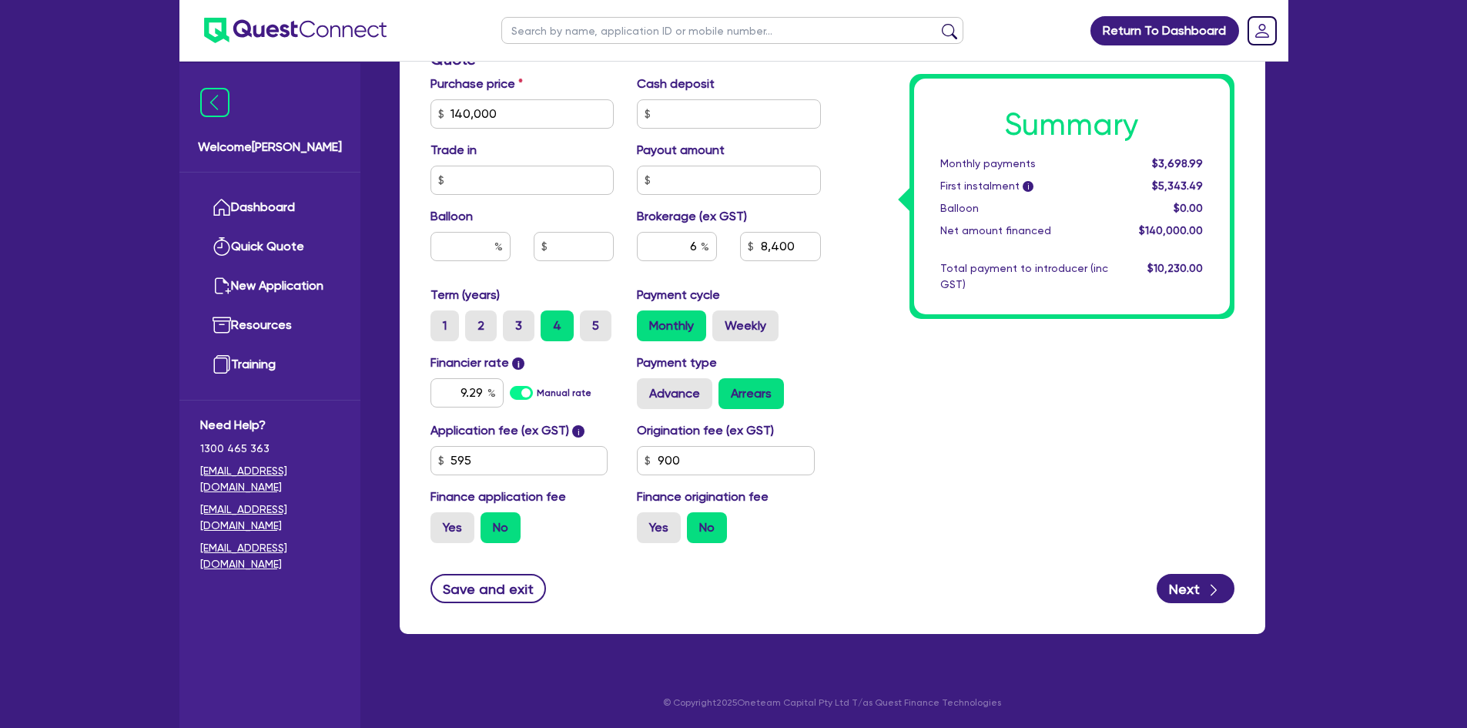
type input "8,400"
click at [883, 418] on div "Summary Monthly payments $3,734.43 First instalment i $5,378.93 Balloon $0.00 N…" at bounding box center [1040, 59] width 414 height 991
click at [489, 591] on button "Save and exit" at bounding box center [489, 588] width 116 height 29
type input "140,000"
type input "8,400"
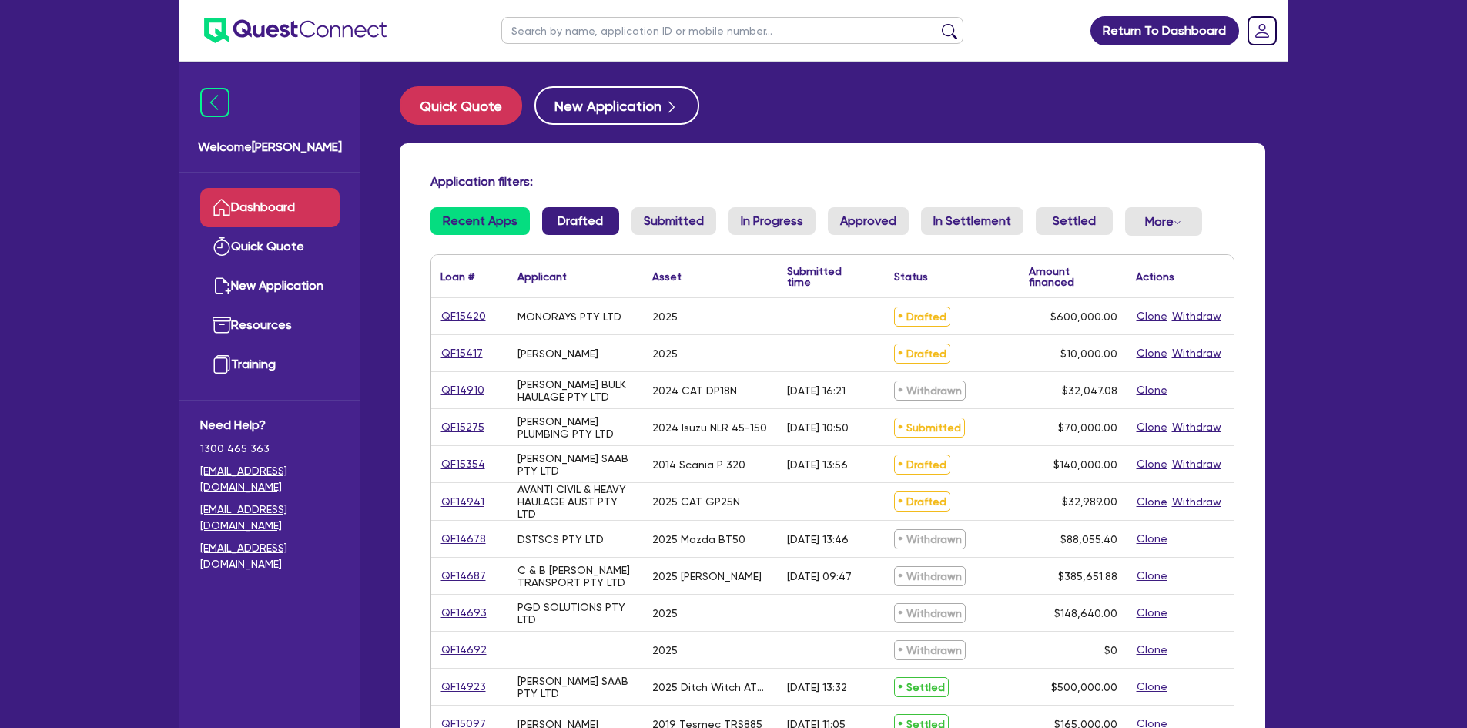
click at [559, 229] on link "Drafted" at bounding box center [580, 221] width 77 height 28
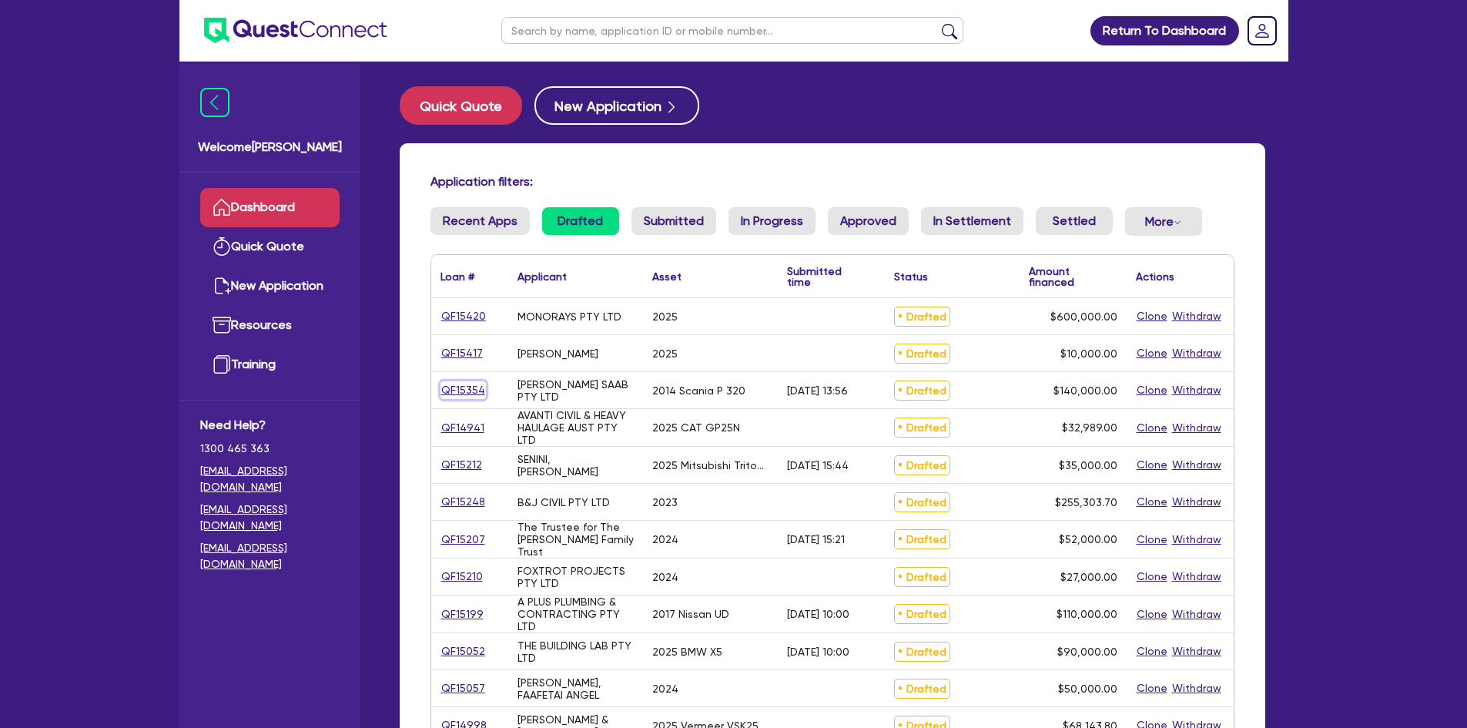
click at [468, 387] on link "QF15354" at bounding box center [463, 390] width 45 height 18
select select "Other"
select select "PRIMARY_ASSETS"
select select "HEAVY_TRUCKS"
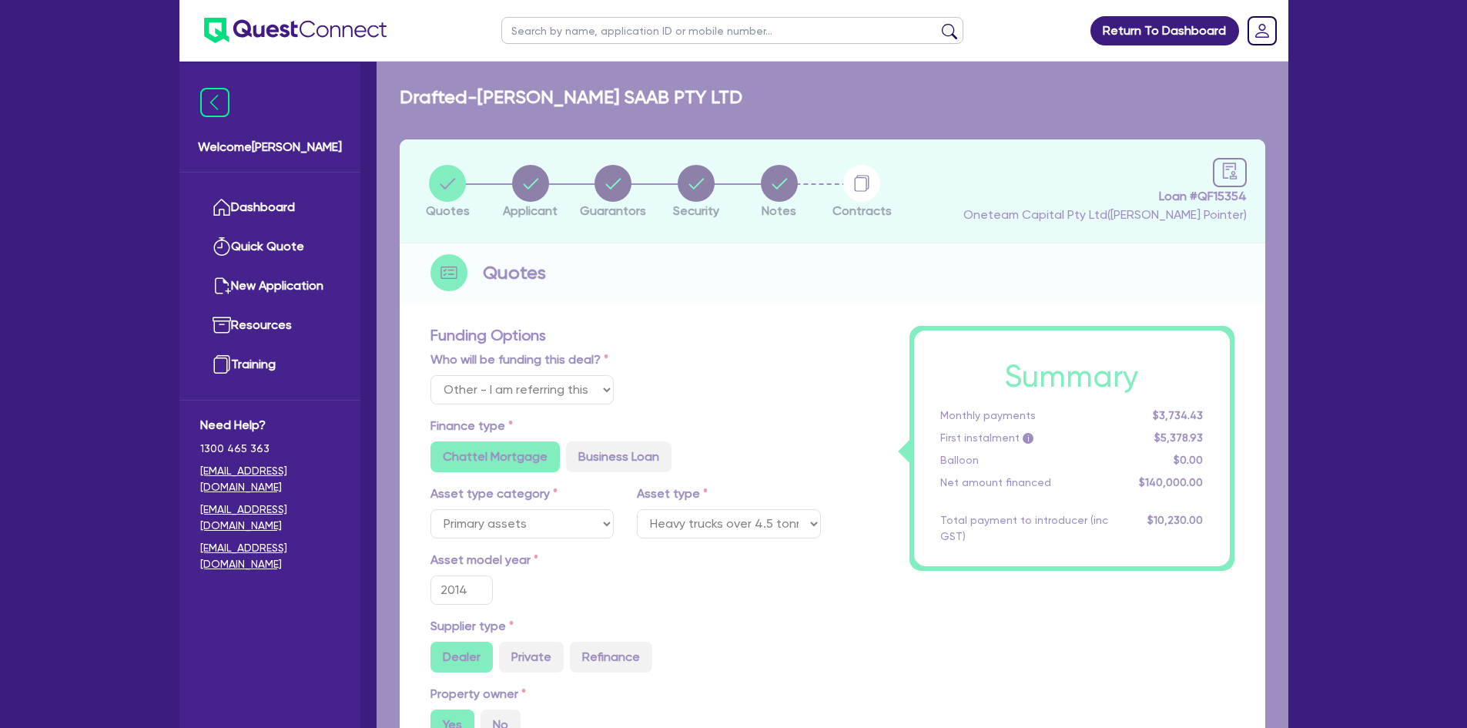
type input "140,000"
type input "8,400"
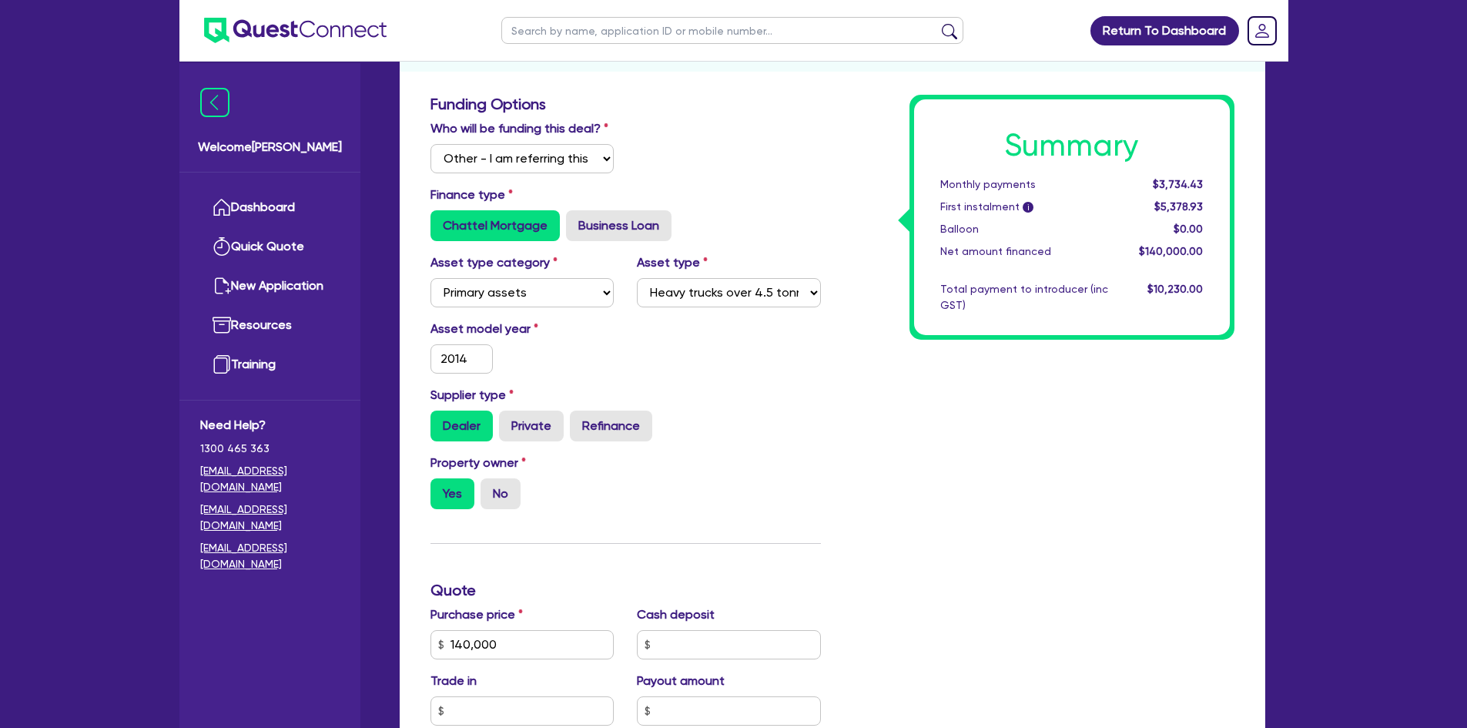
scroll to position [539, 0]
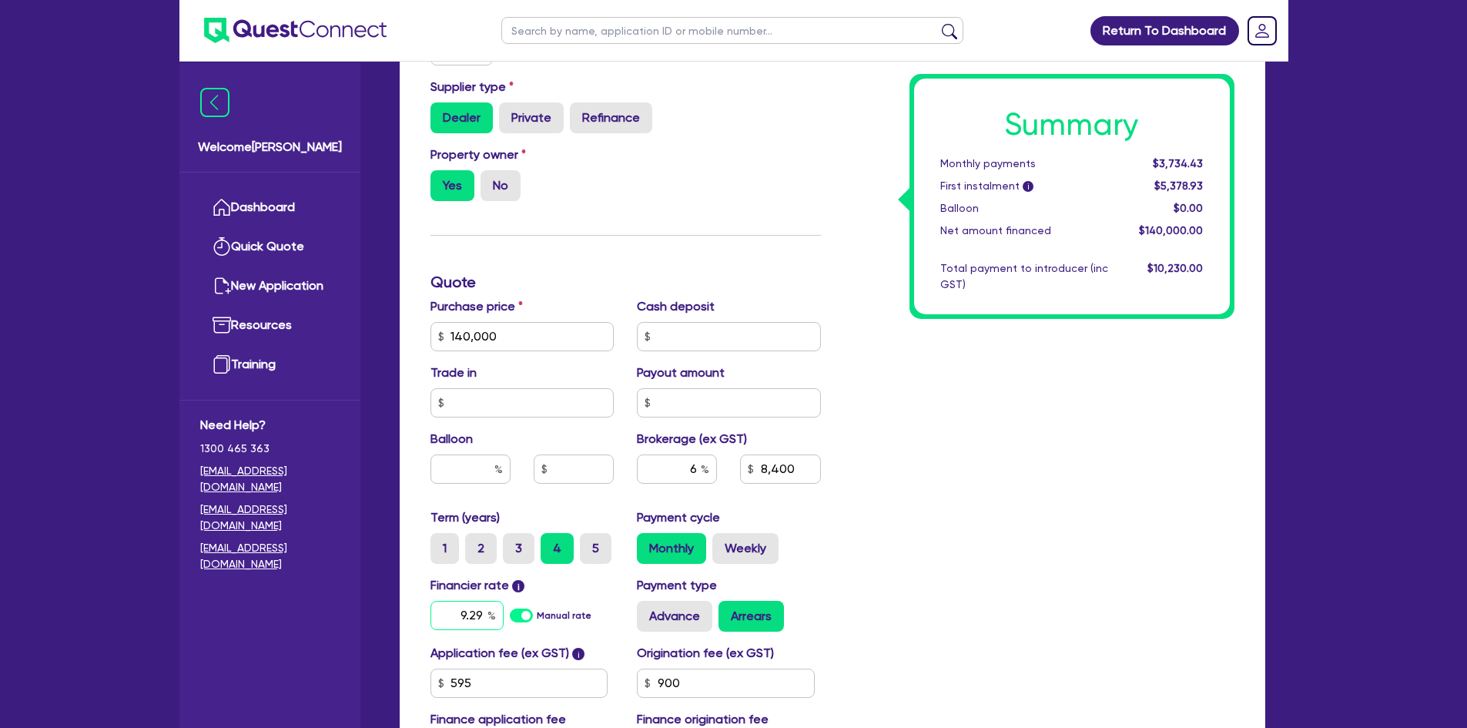
click at [473, 617] on input "9.29" at bounding box center [467, 615] width 73 height 29
type input "140,000"
type input "8,400"
type input "1"
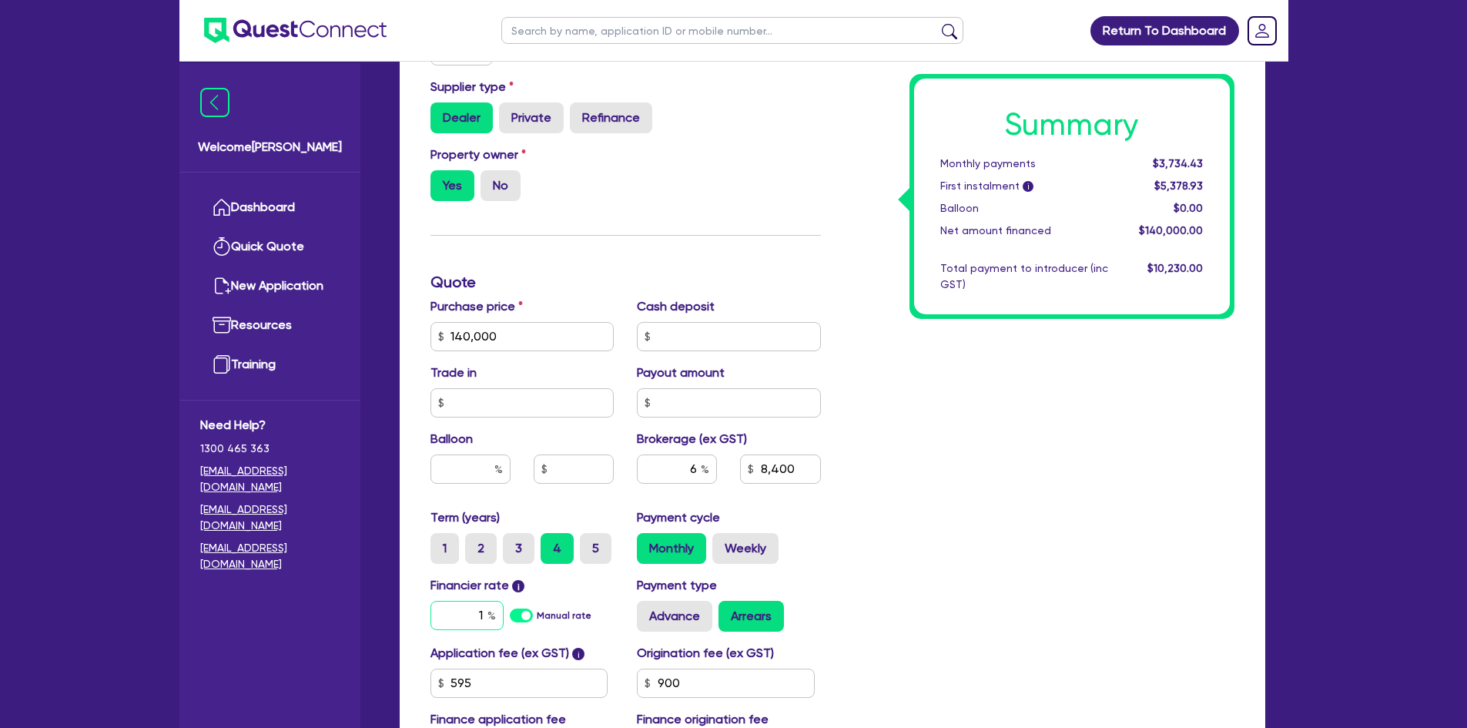
type input "140,000"
type input "8,400"
type input "10"
type input "140,000"
type input "8,400"
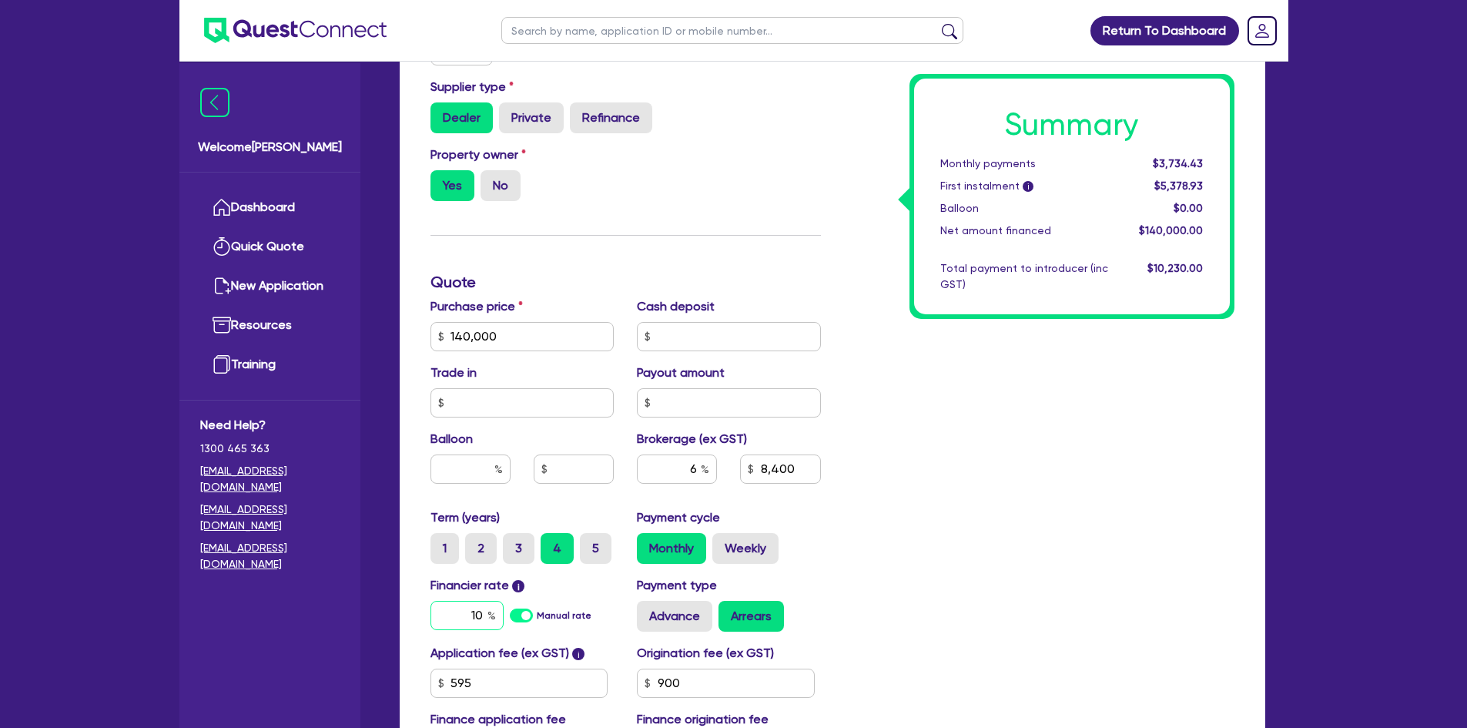
type input "10."
type input "140,000"
type input "8,400"
type input "10.2"
type input "140,000"
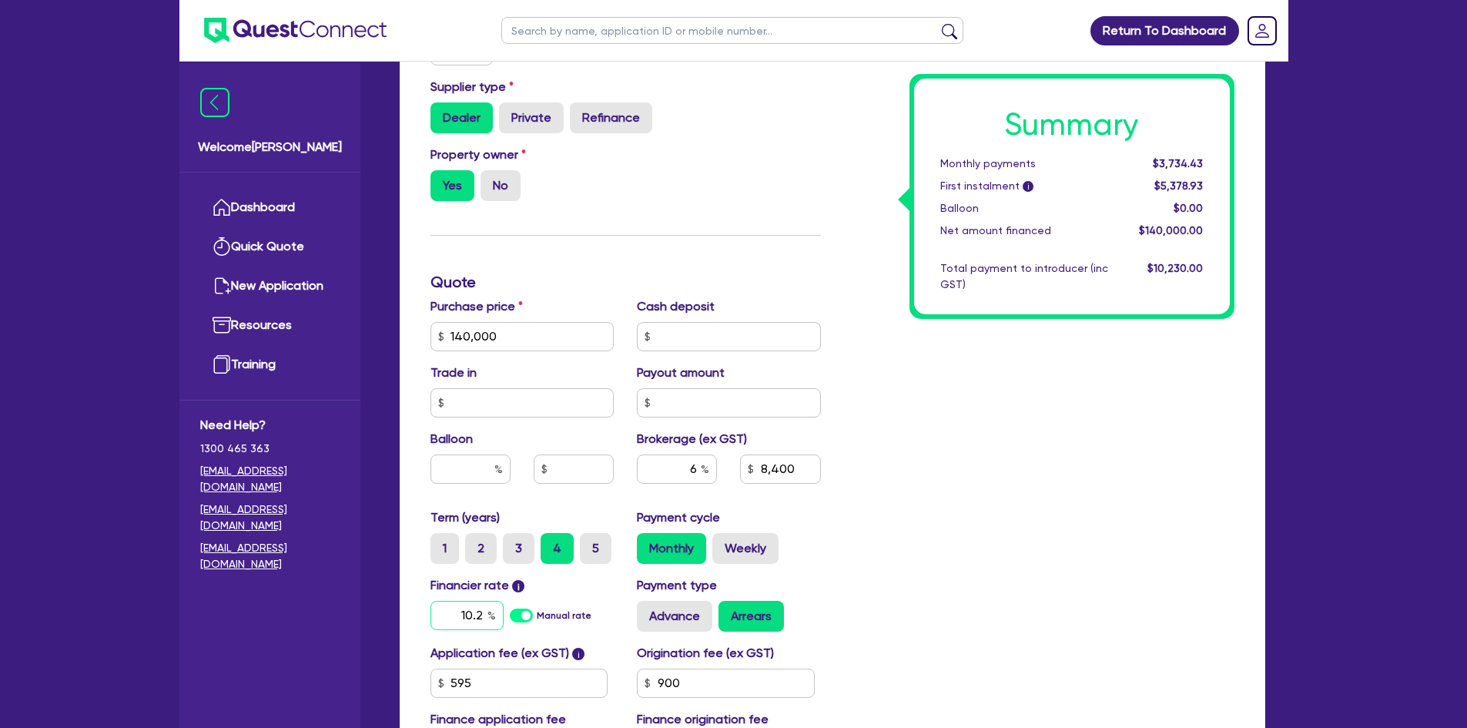
type input "8,400"
type input "10.20"
type input "140,000"
type input "8,400"
type input "10.2"
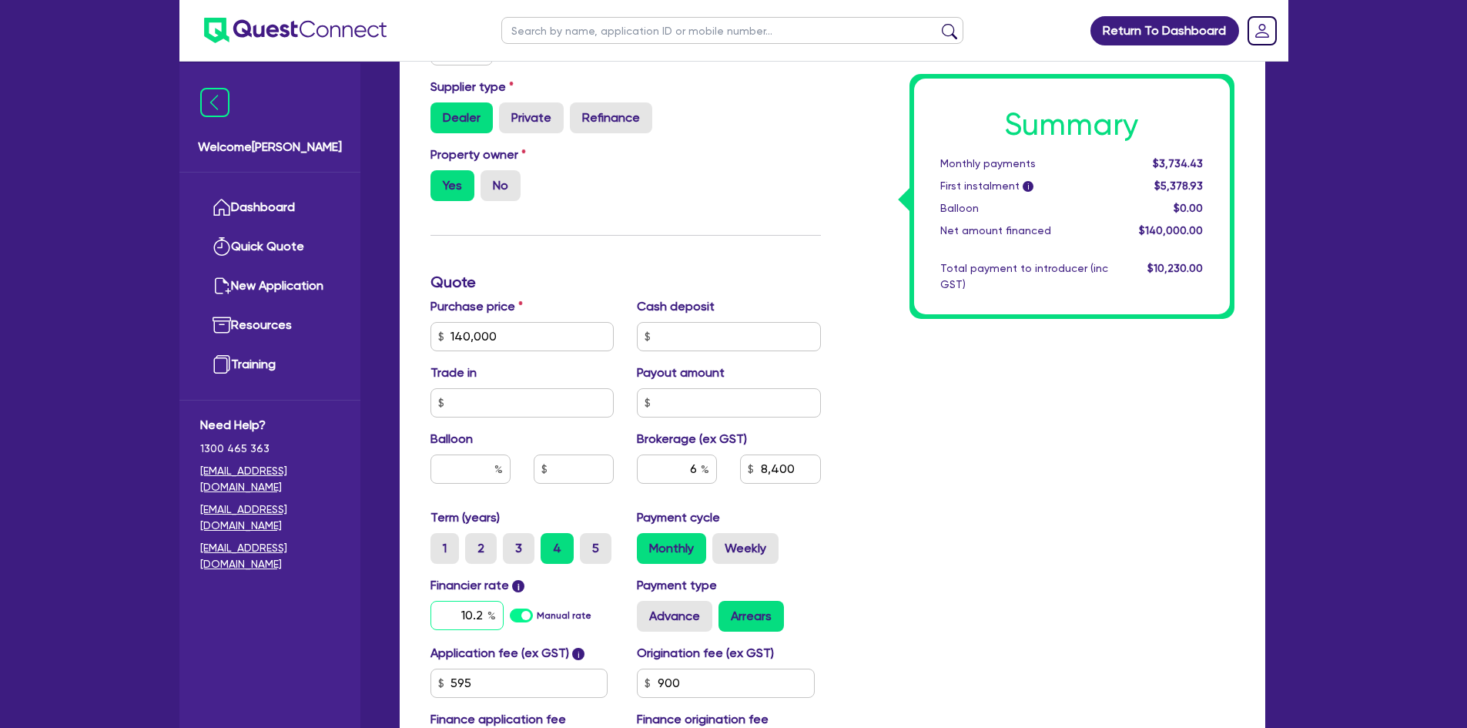
type input "140,000"
type input "8,400"
type input "10.29"
click at [1017, 575] on div "Summary Monthly payments $3,734.43 First instalment i $5,378.93 Balloon $0.00 N…" at bounding box center [1040, 282] width 414 height 991
type input "140,000"
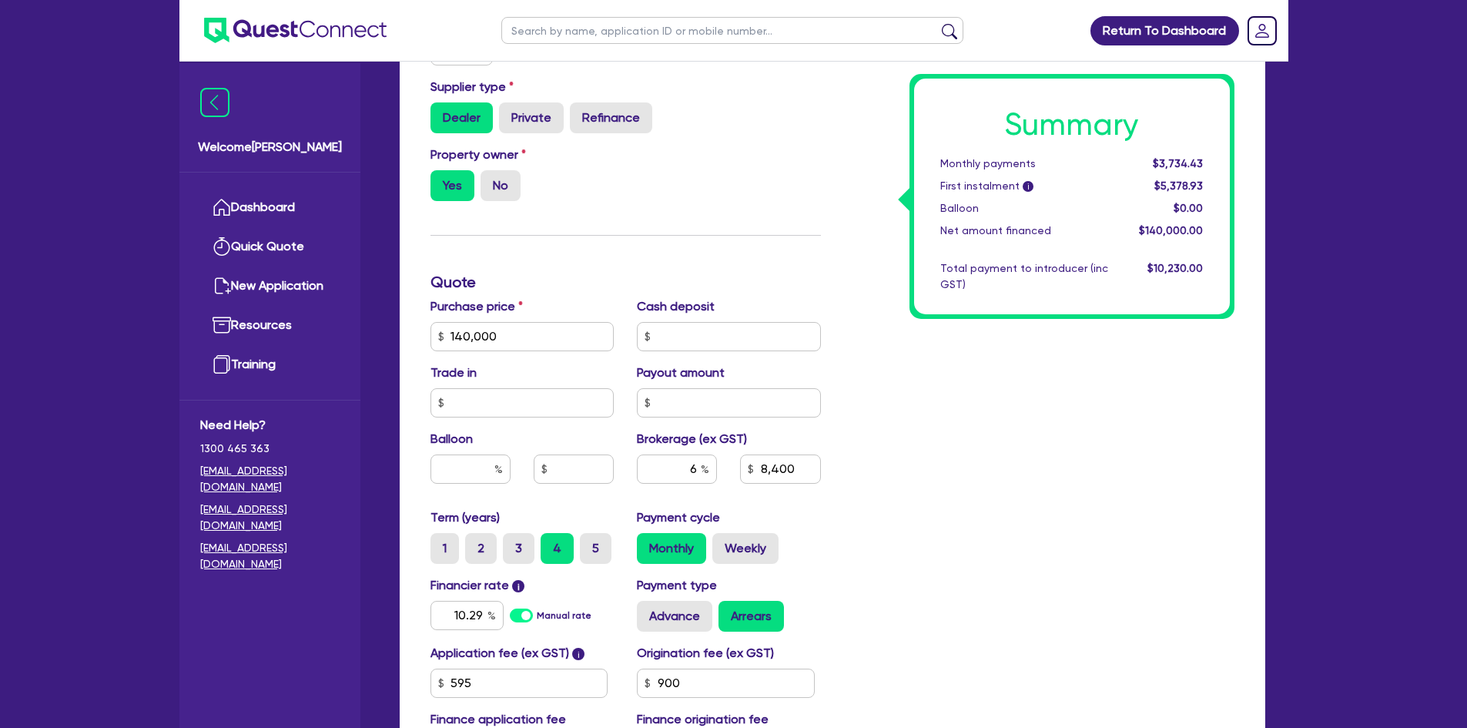
type input "8,400"
type input "140,000"
type input "8,400"
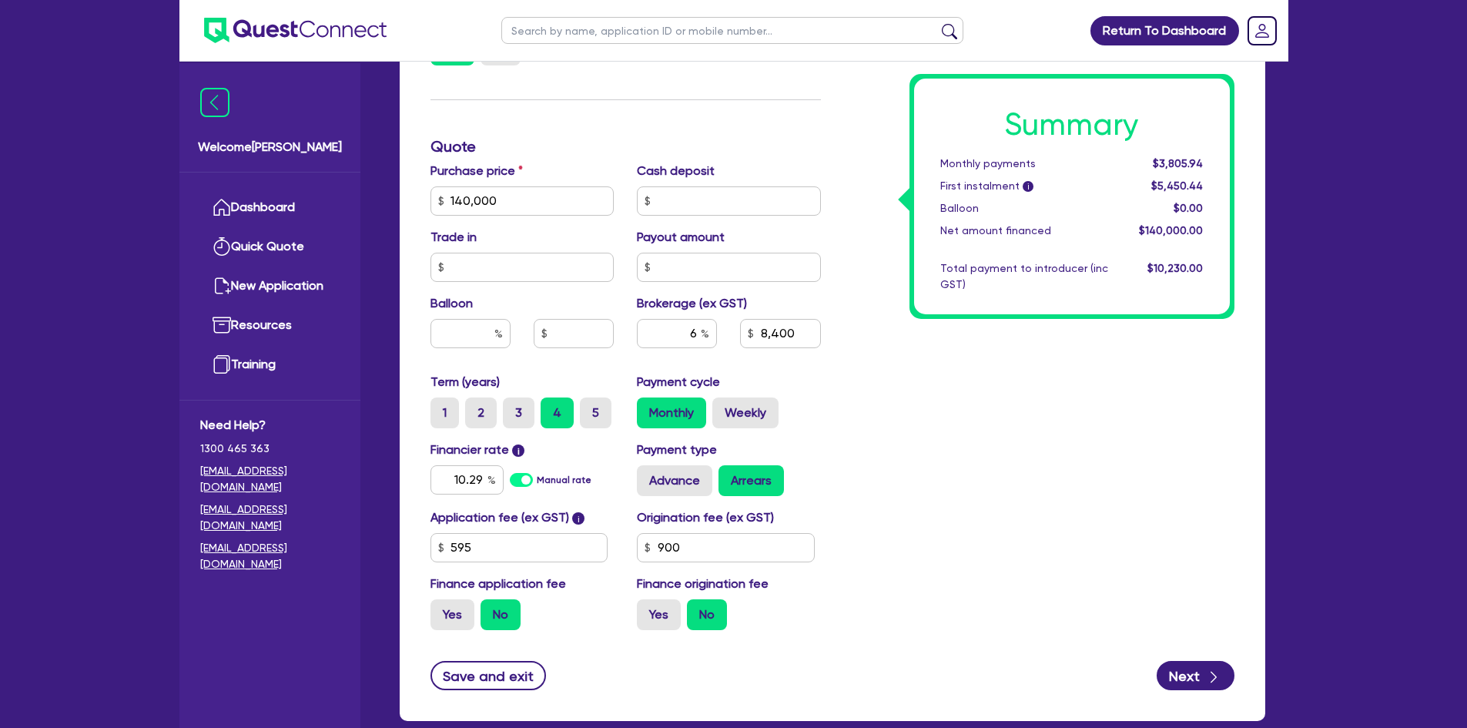
scroll to position [762, 0]
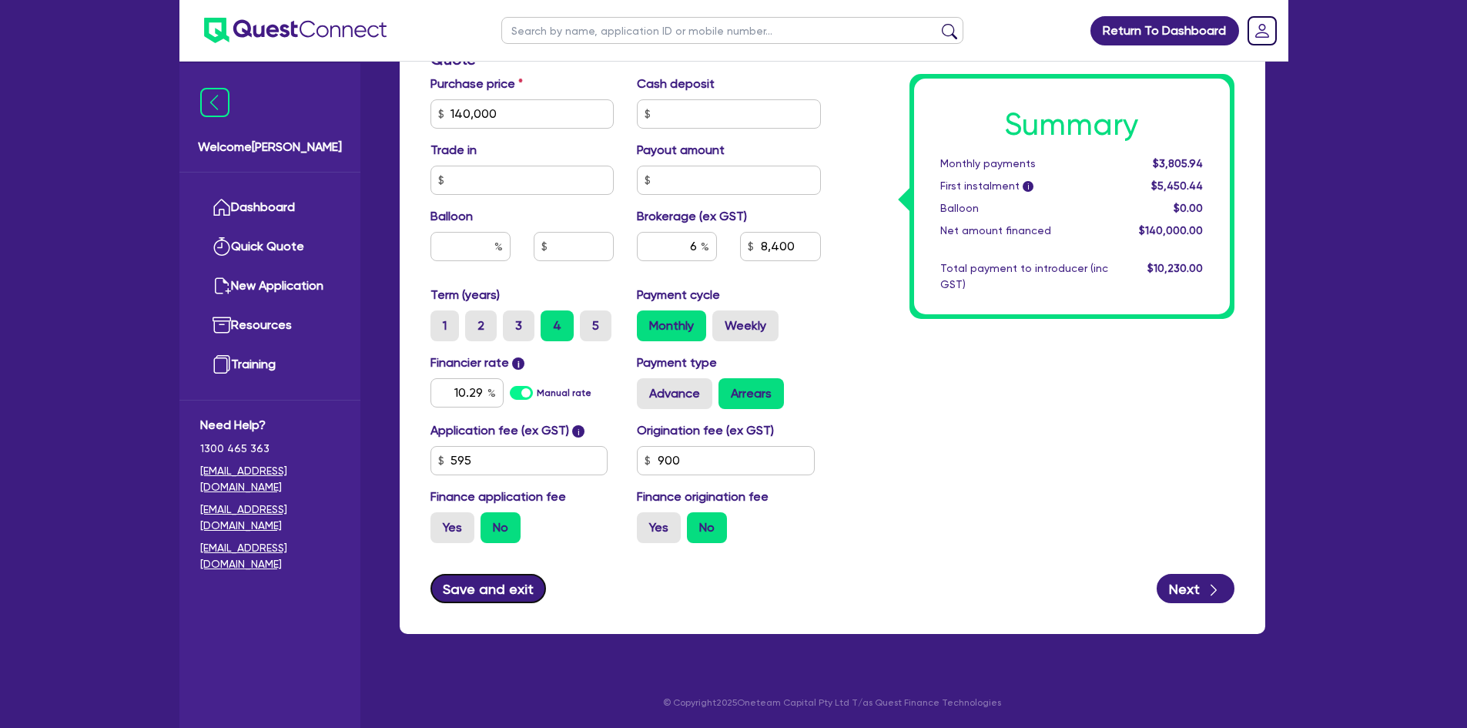
click at [524, 598] on button "Save and exit" at bounding box center [489, 588] width 116 height 29
type input "140,000"
type input "8,400"
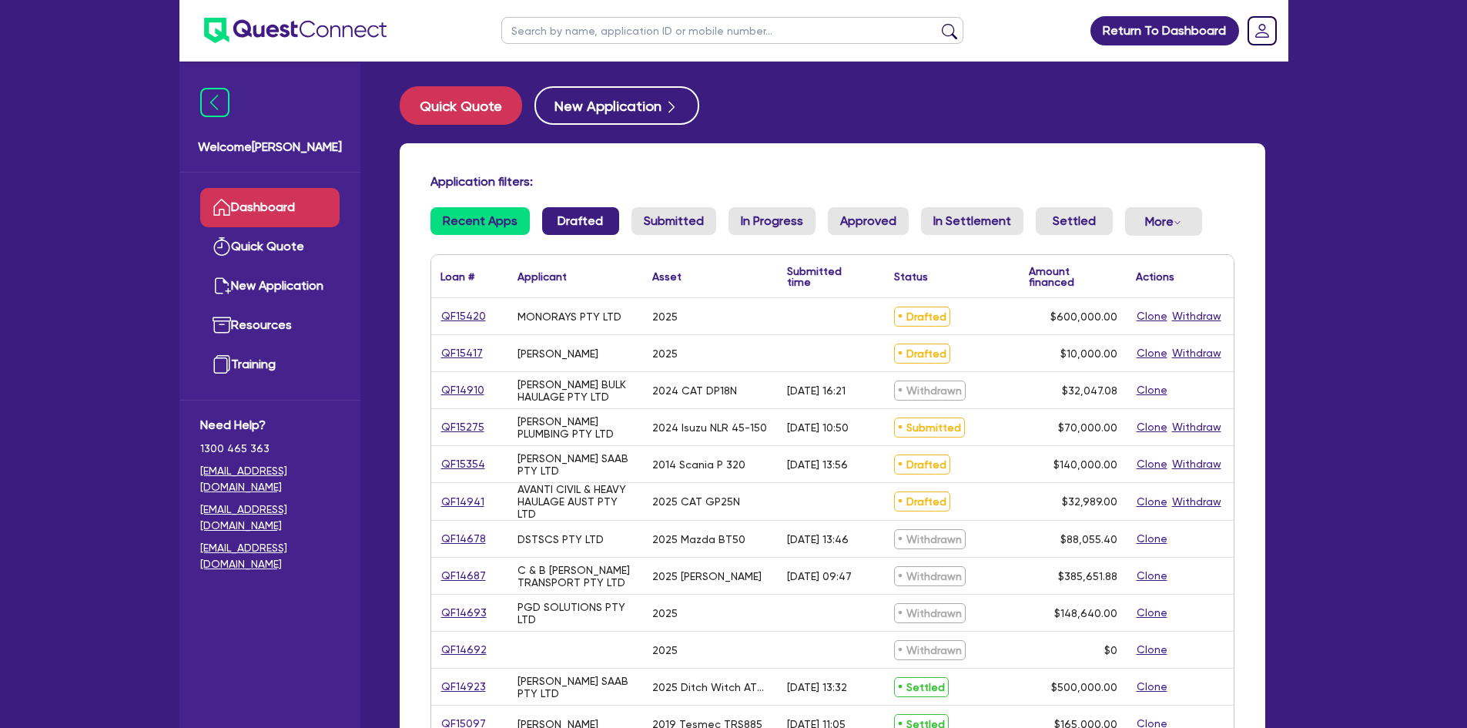
click at [577, 229] on link "Drafted" at bounding box center [580, 221] width 77 height 28
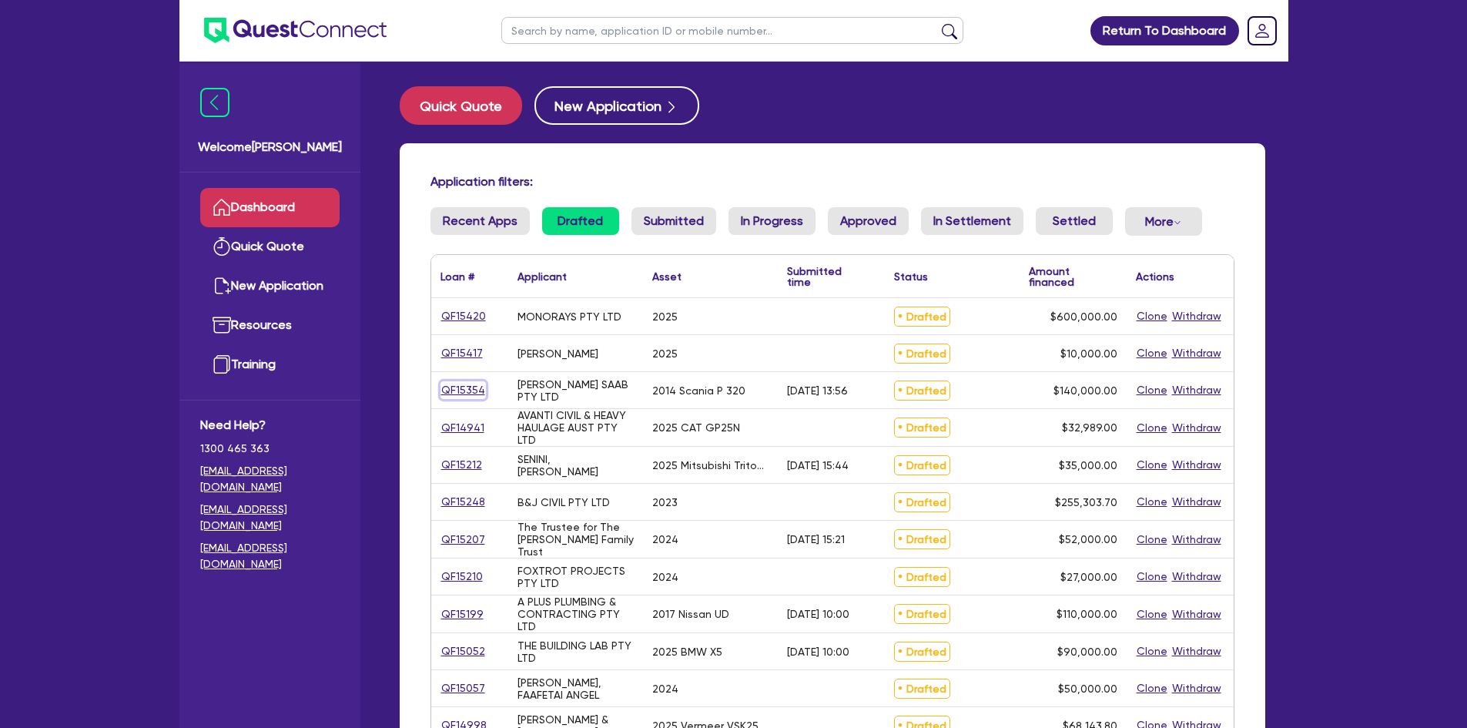
click at [460, 390] on link "QF15354" at bounding box center [463, 390] width 45 height 18
select select "Other"
select select "PRIMARY_ASSETS"
select select "HEAVY_TRUCKS"
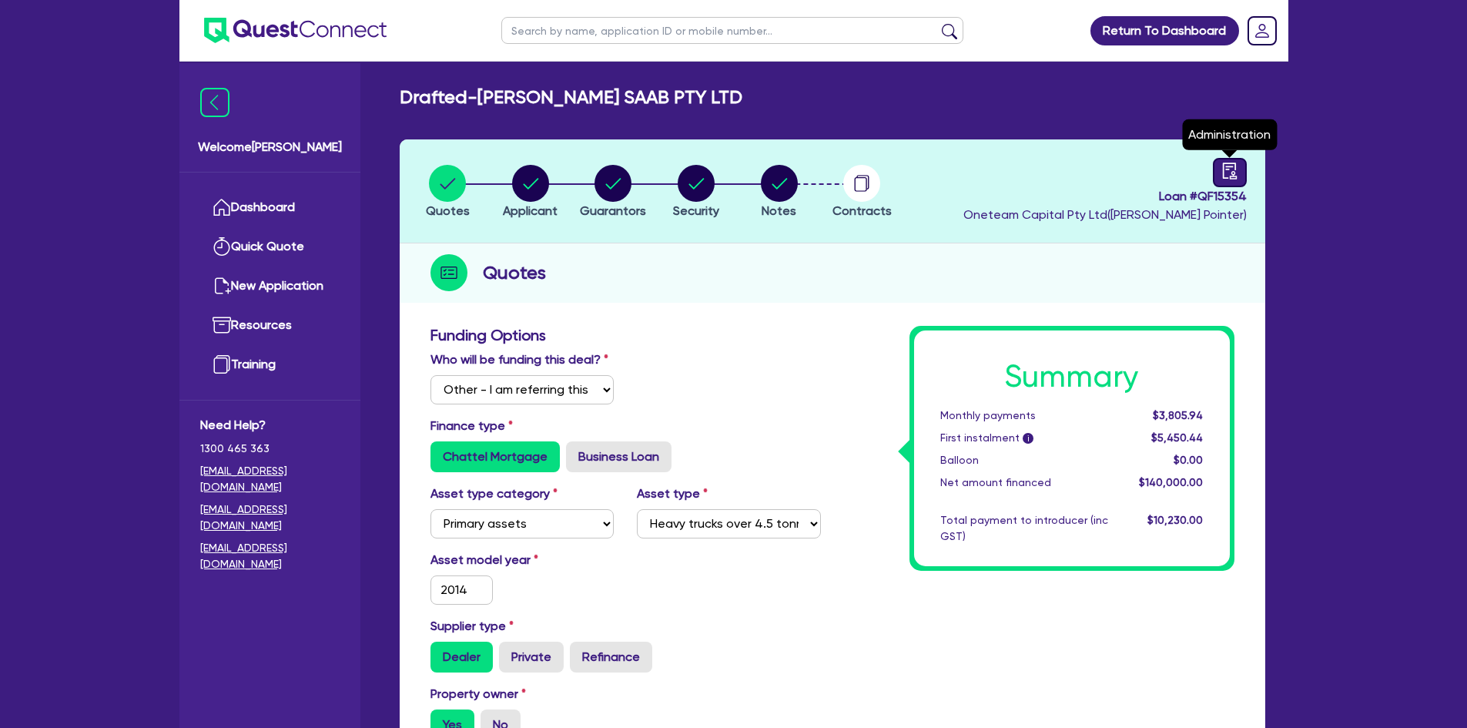
click at [1221, 181] on div at bounding box center [1230, 172] width 34 height 29
select select "DRAFTED_AMENDED"
select select "Angle Finance"
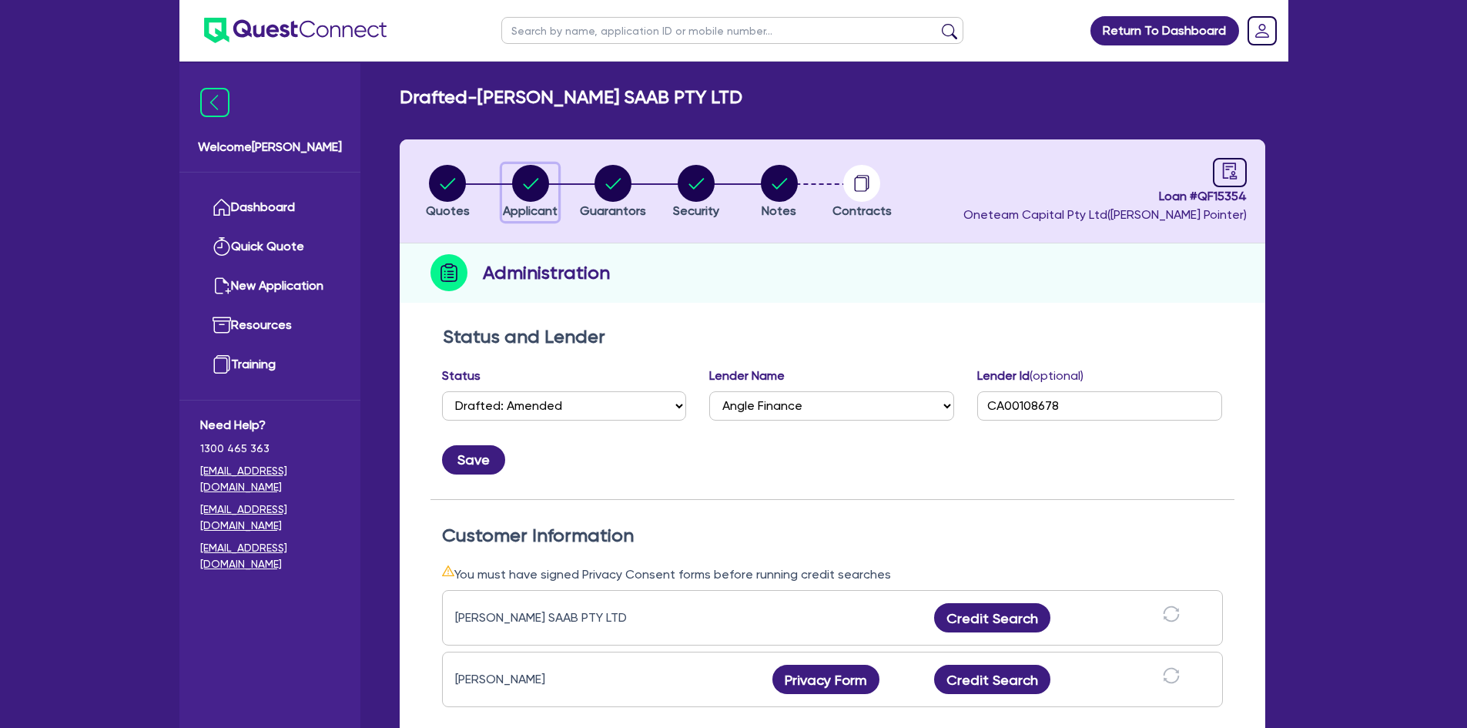
click at [538, 186] on circle "button" at bounding box center [530, 183] width 37 height 37
select select "COMPANY"
select select "BUILDING_CONSTRUCTION"
select select "TRADES_SERVICES_BUSINESSES_GOVERNMENT"
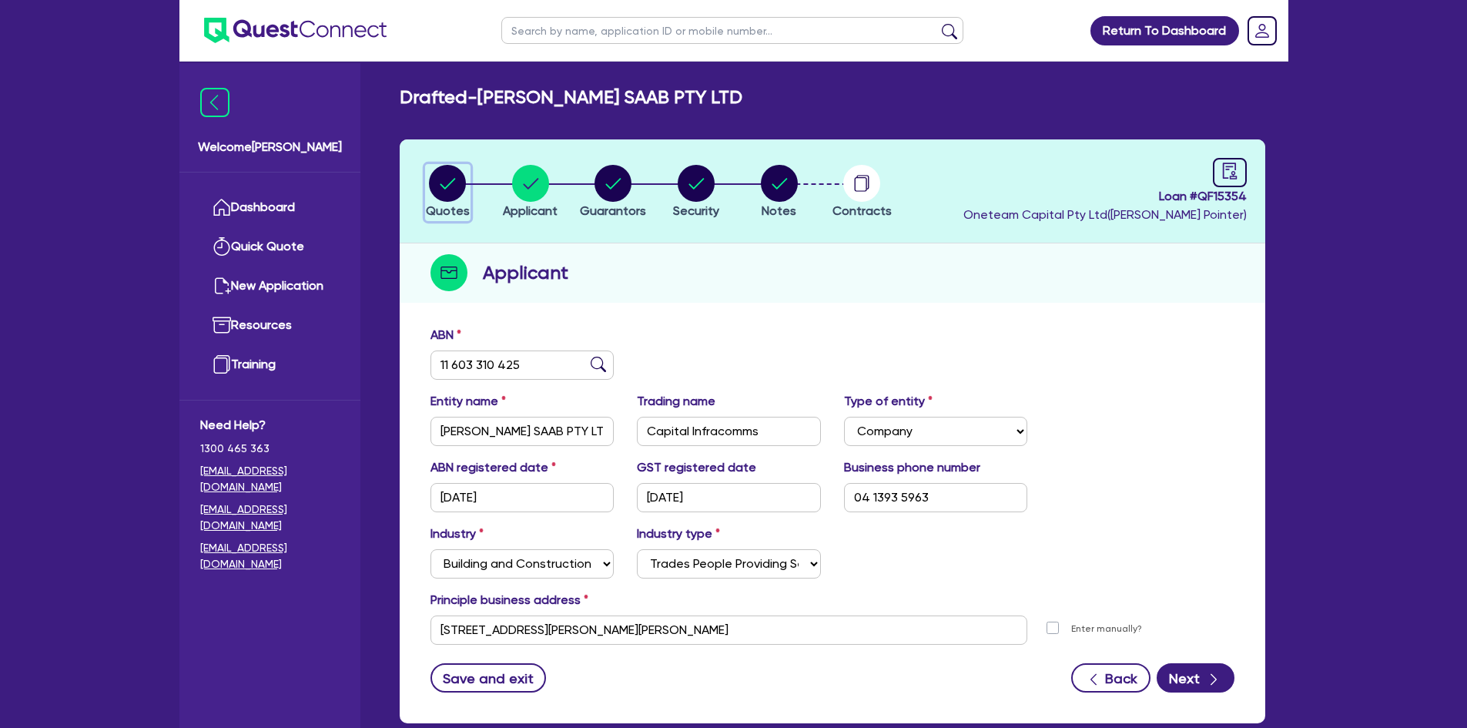
click at [446, 179] on circle "button" at bounding box center [447, 183] width 37 height 37
select select "Other"
select select "PRIMARY_ASSETS"
select select "HEAVY_TRUCKS"
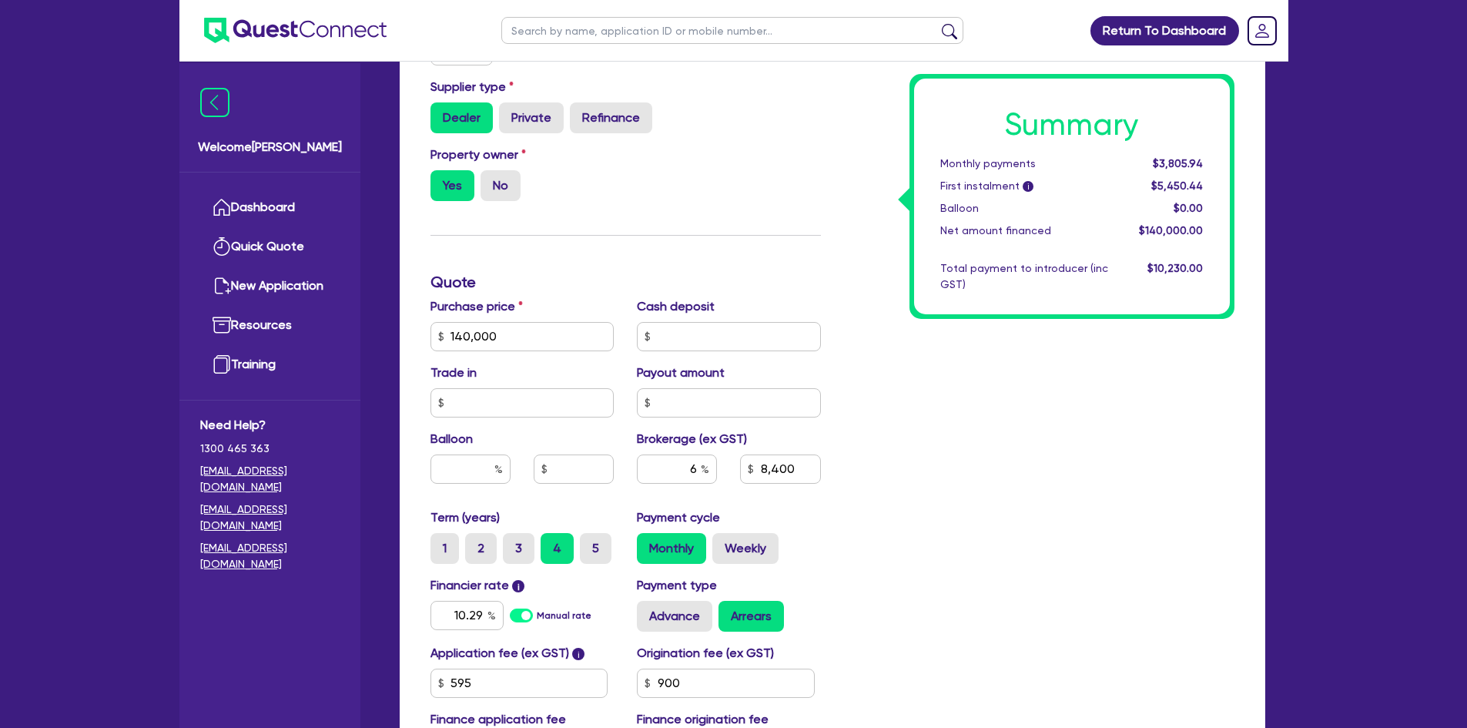
scroll to position [693, 0]
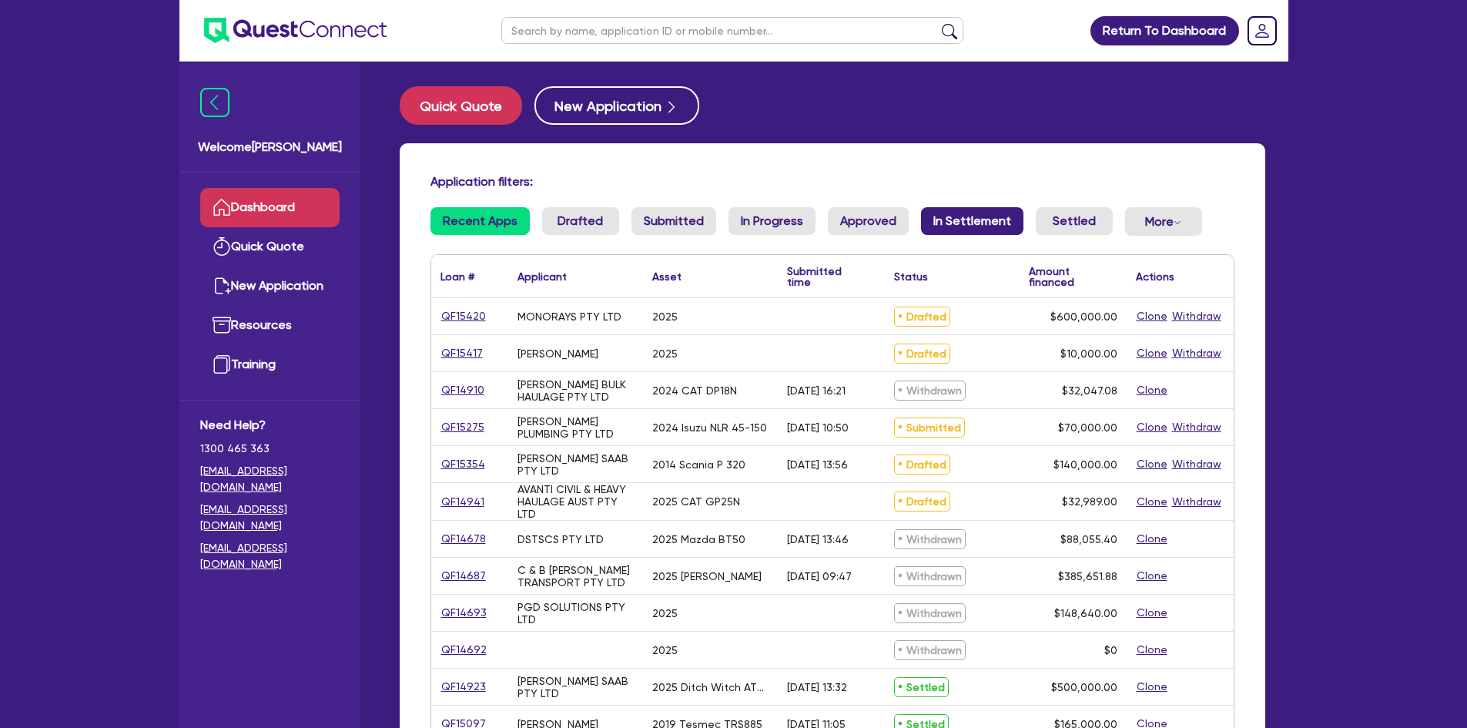
drag, startPoint x: 947, startPoint y: 216, endPoint x: 940, endPoint y: 218, distance: 8.0
click at [946, 217] on link "In Settlement" at bounding box center [972, 221] width 102 height 28
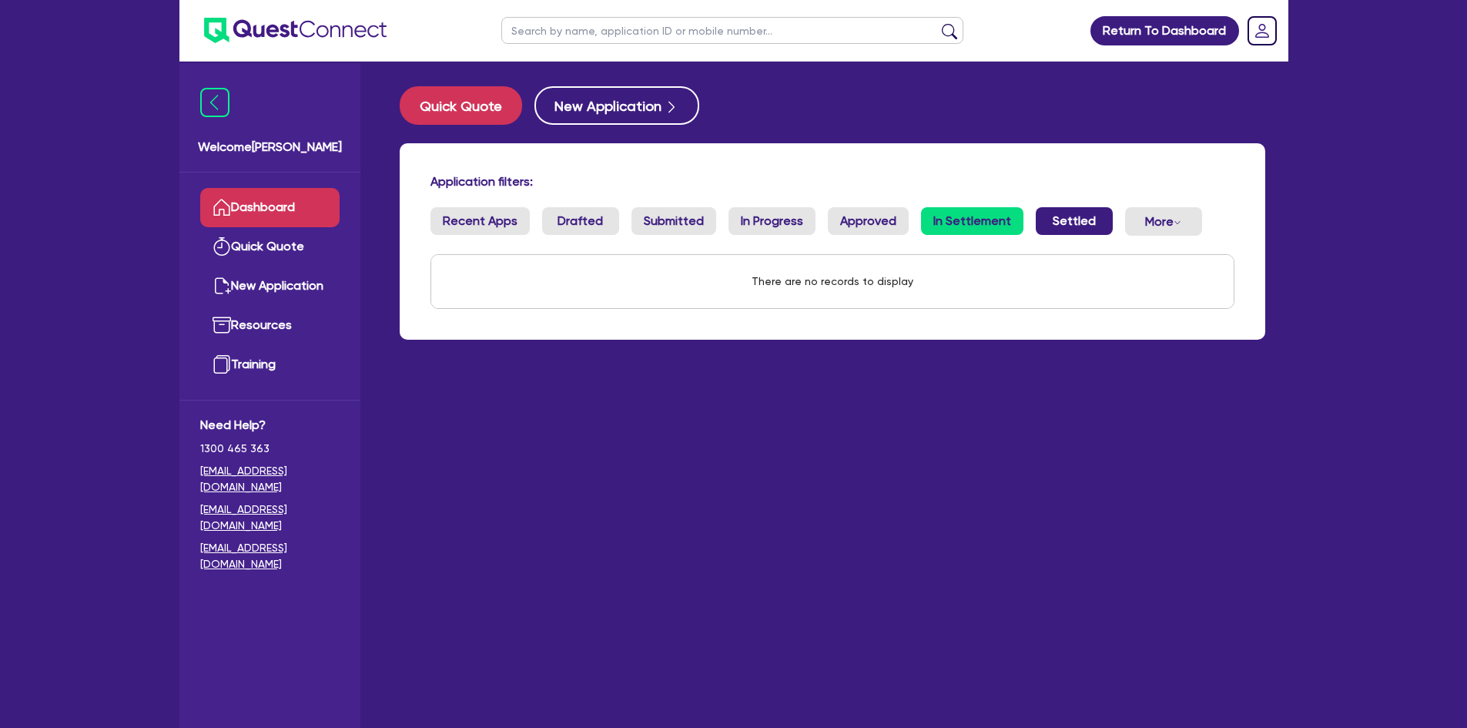
click at [1090, 220] on link "Settled" at bounding box center [1074, 221] width 77 height 28
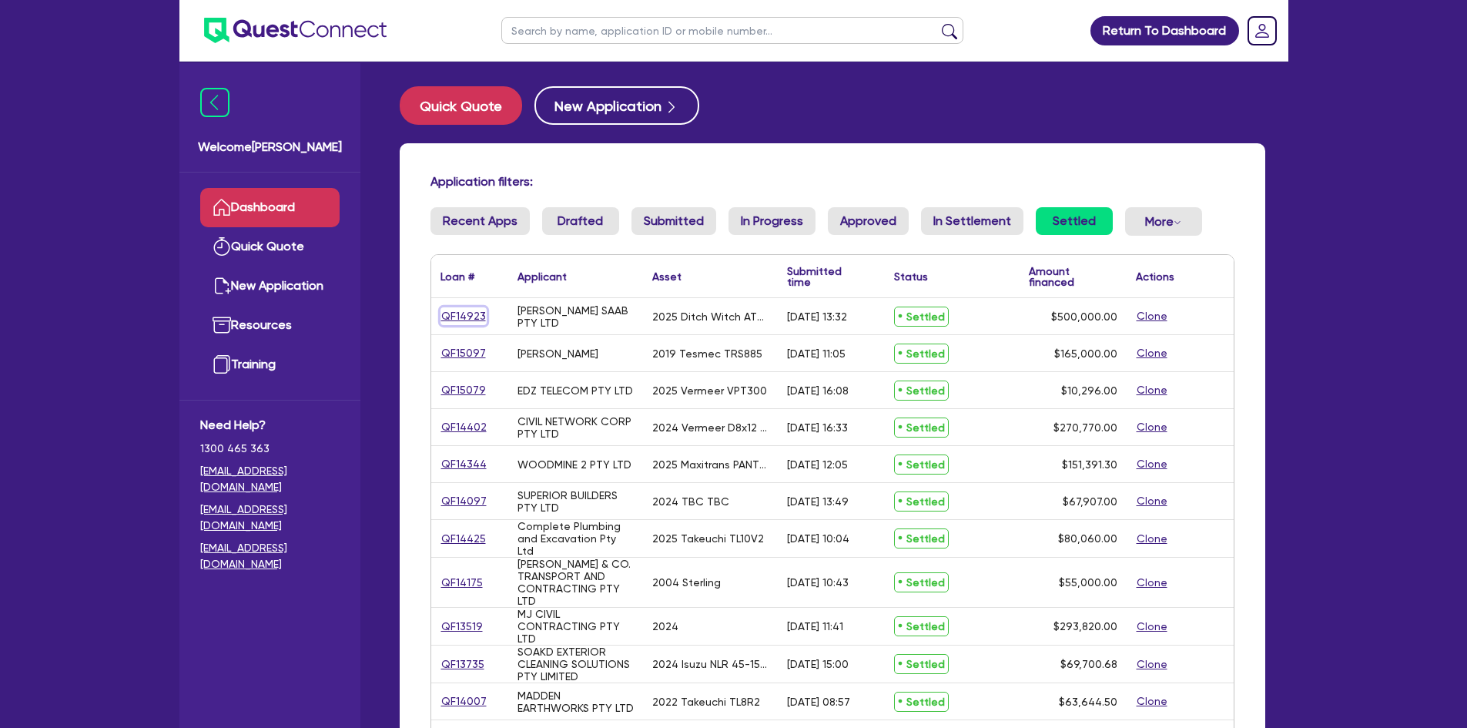
click at [461, 321] on link "QF14923" at bounding box center [464, 316] width 46 height 18
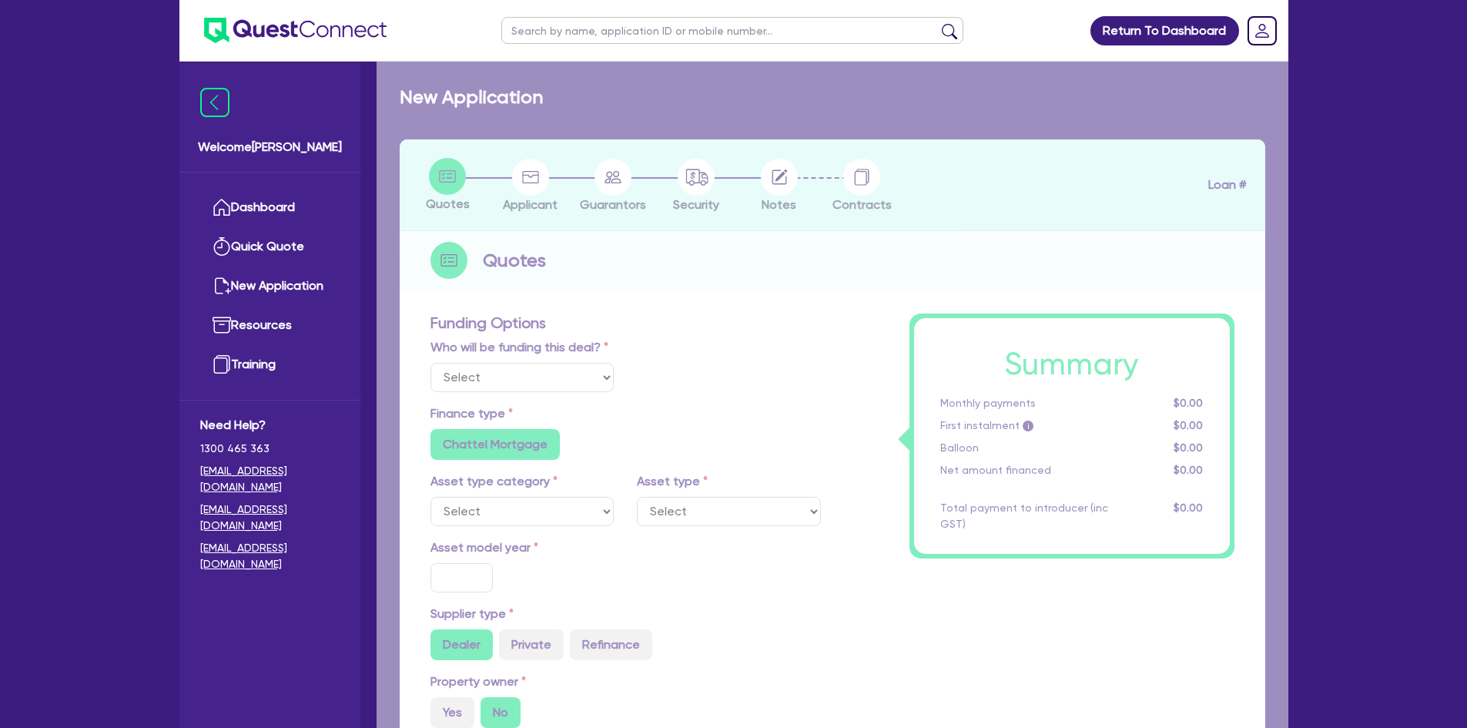
select select "Other"
select select "PRIMARY_ASSETS"
type input "2025"
radio input "true"
type input "852,500"
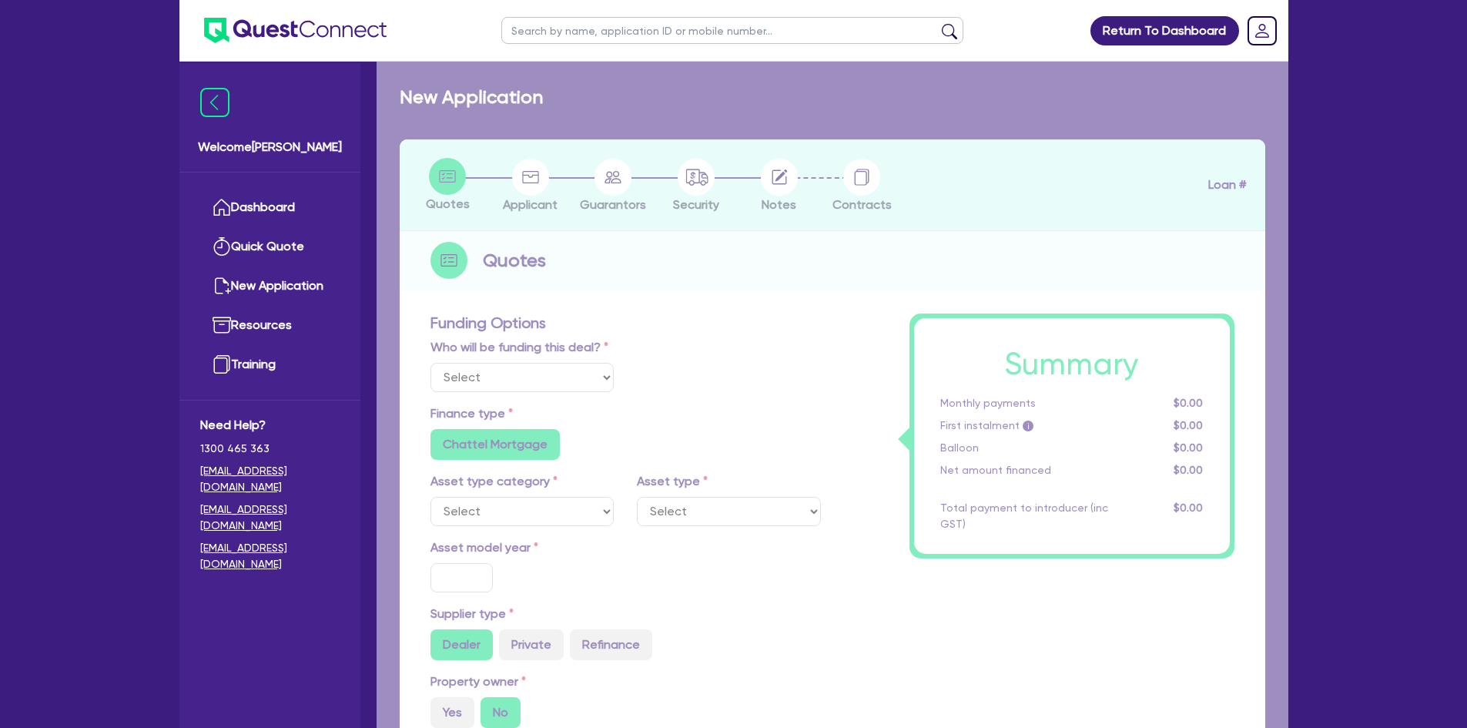
type input "352,500"
type input "3"
type input "15,000"
type input "7.74"
radio input "false"
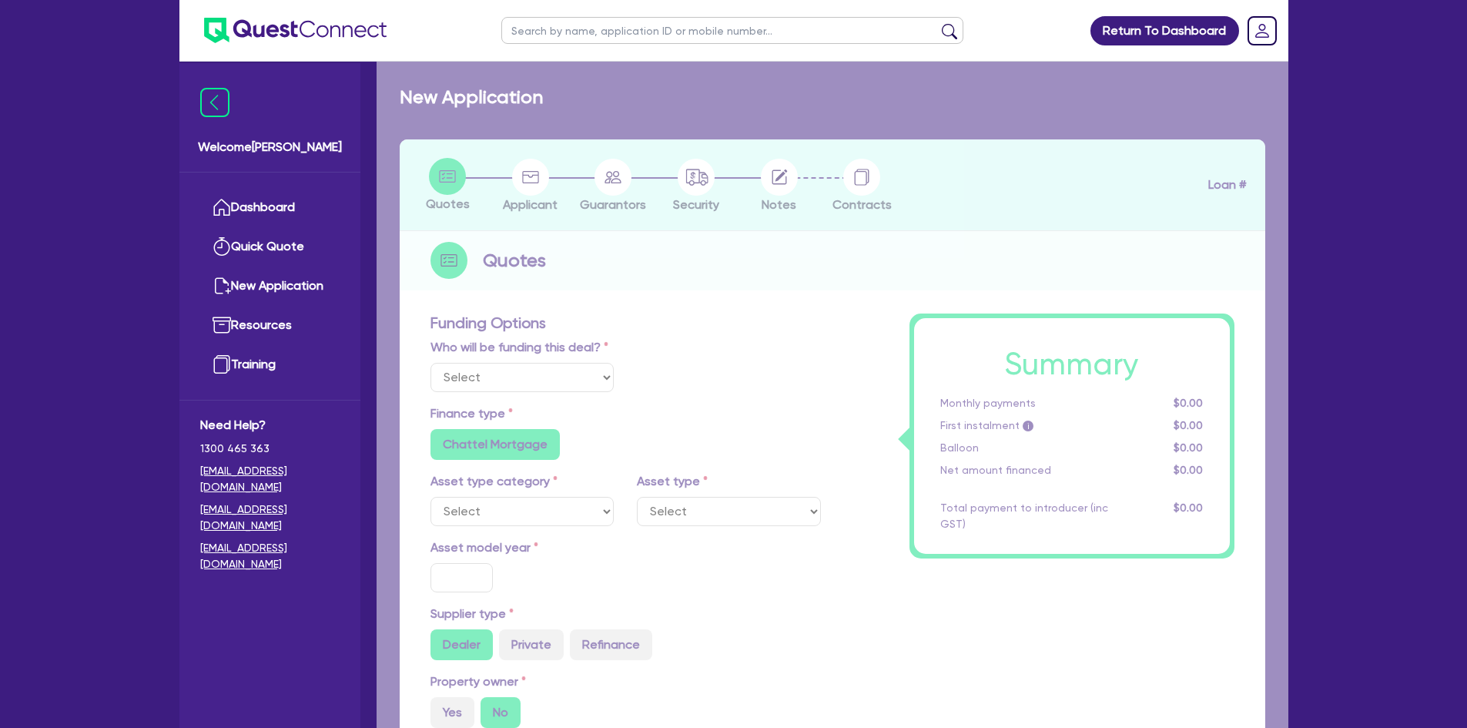
radio input "false"
select select "CONSTRUCTION_AND_EARTHMOVING_EQUIPMENT"
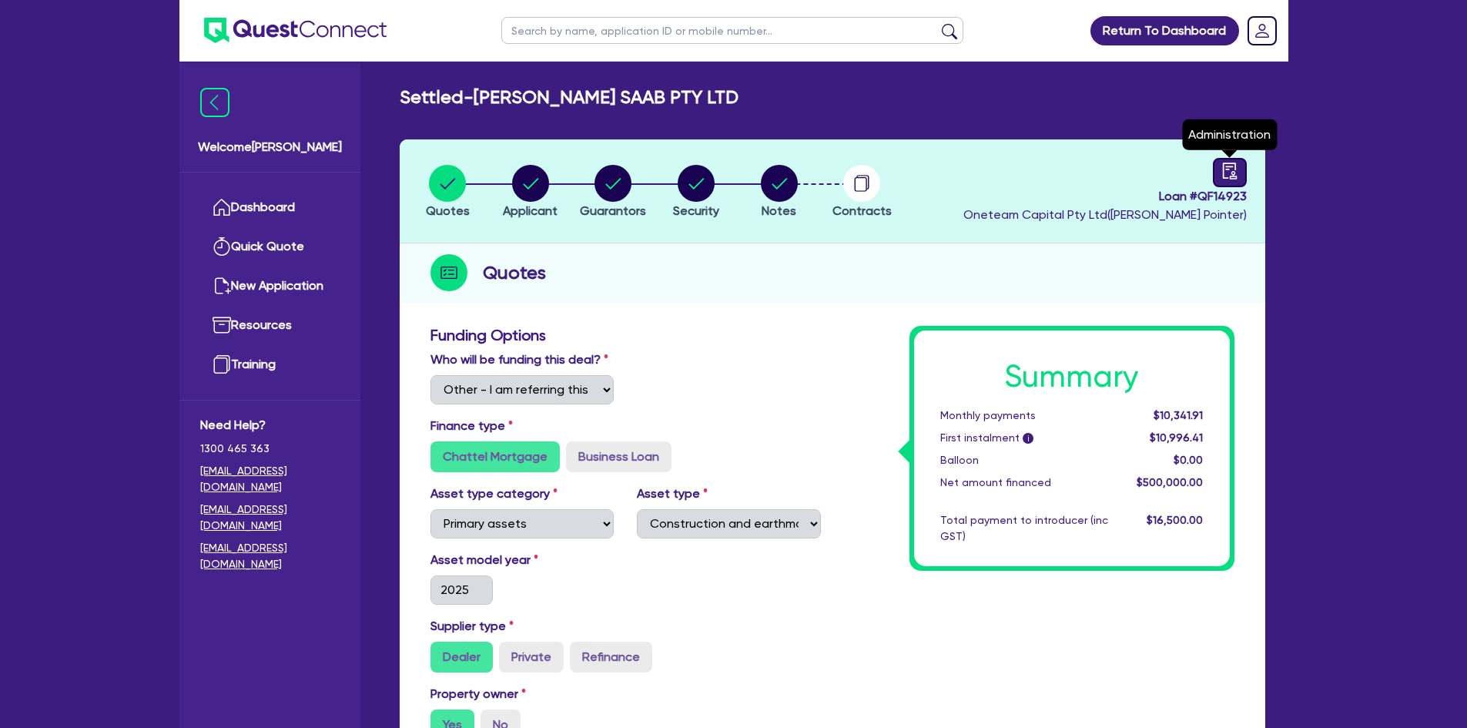
click at [1239, 173] on div at bounding box center [1230, 172] width 34 height 29
select select "SETTLED"
select select "Flexicommercial"
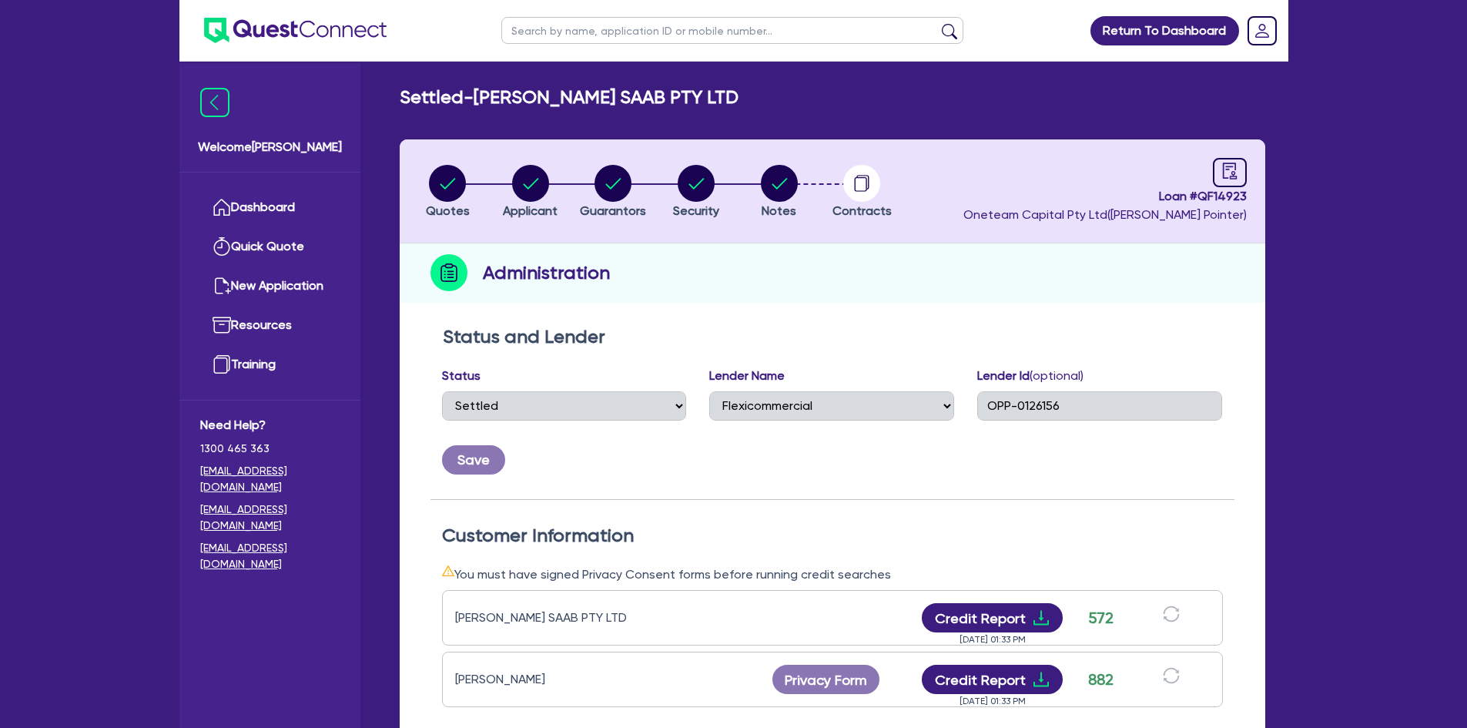
scroll to position [77, 0]
